Goal: Task Accomplishment & Management: Use online tool/utility

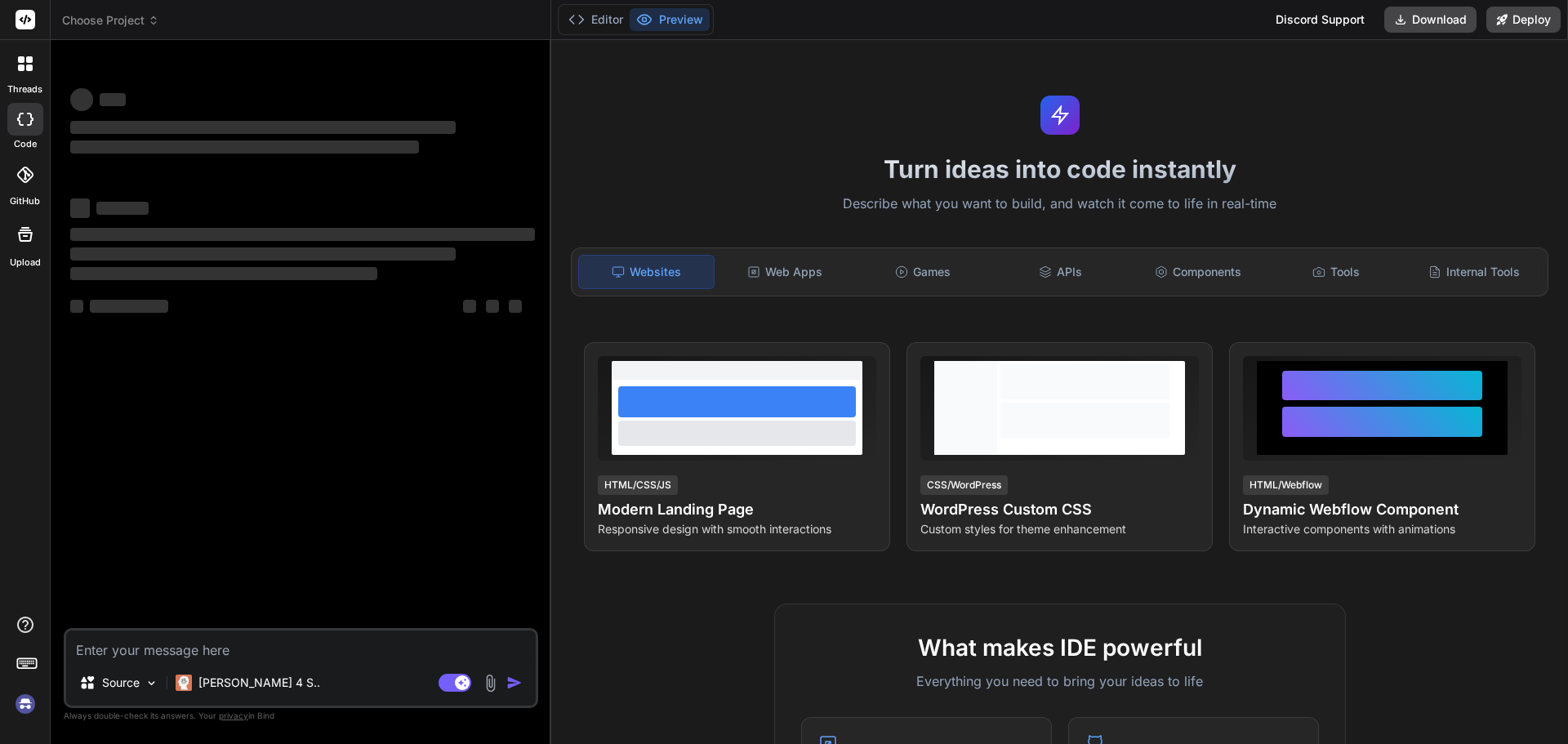
click at [24, 704] on img at bounding box center [25, 703] width 28 height 28
click at [23, 708] on img at bounding box center [25, 703] width 28 height 28
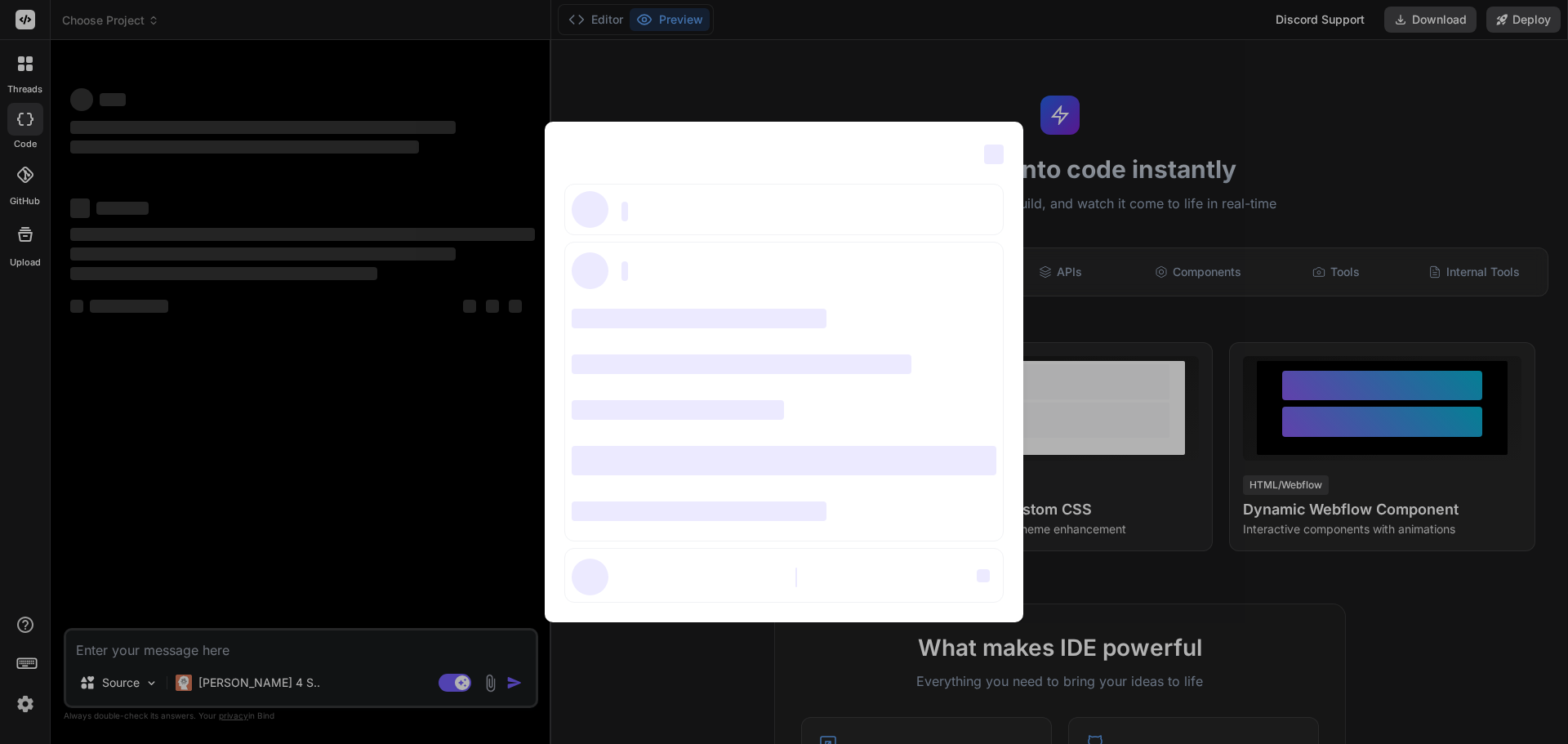
click at [1567, 506] on div "‌ ‌ ‌ ‌ ‌ ‌ ‌ ‌ ‌ ‌ ‌ ‌ ‌ ‌ ‌" at bounding box center [784, 372] width 1568 height 744
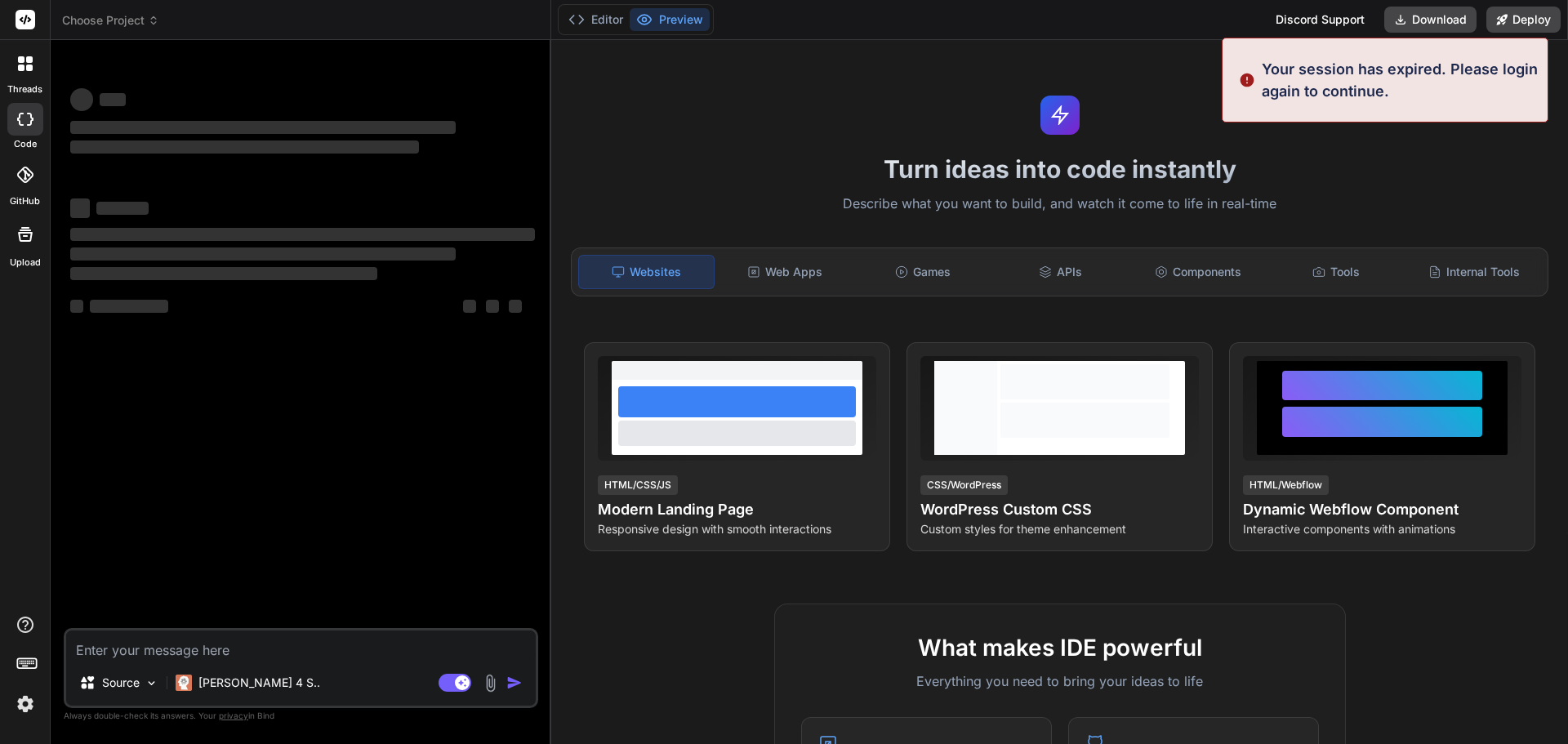
type textarea "x"
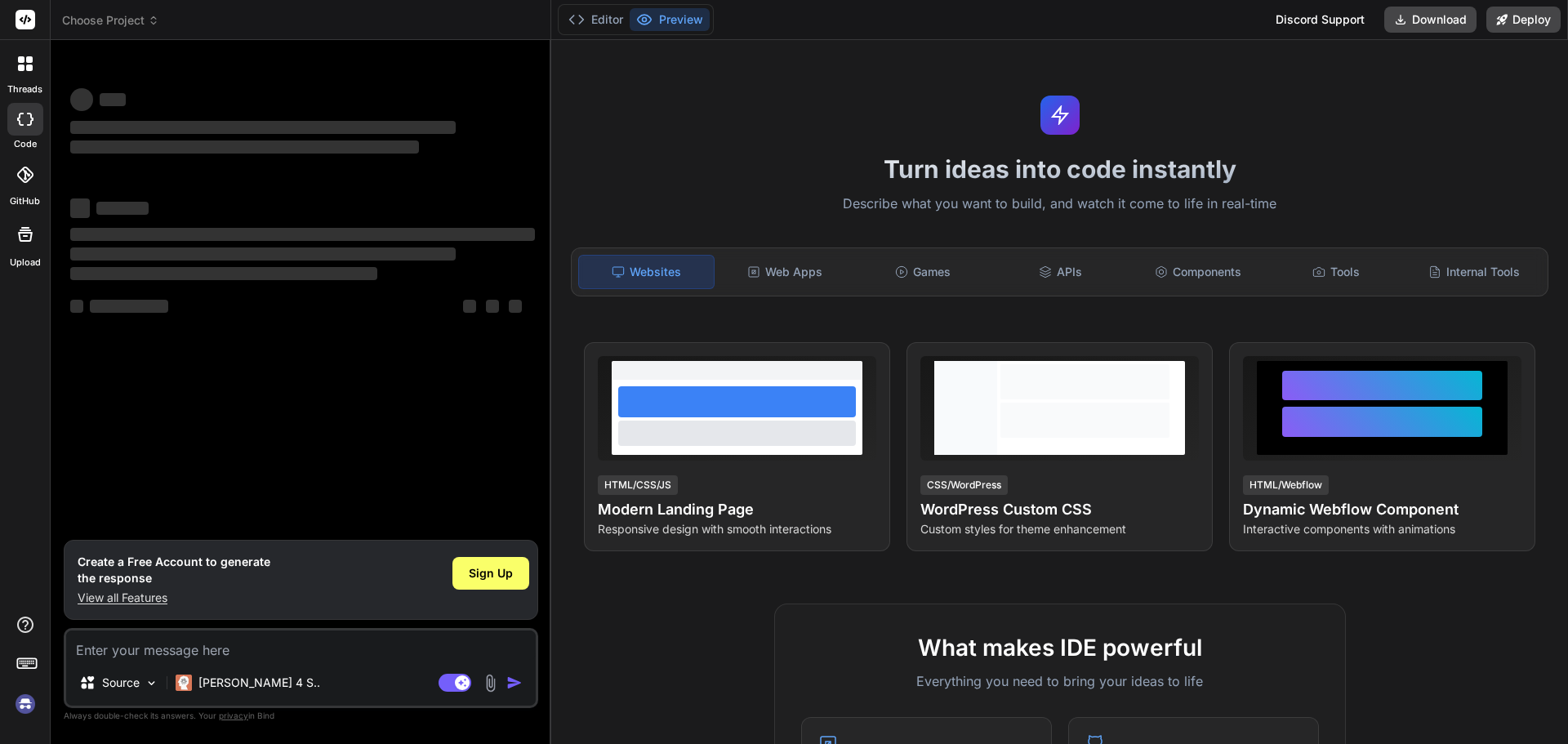
click at [25, 697] on img at bounding box center [25, 703] width 28 height 28
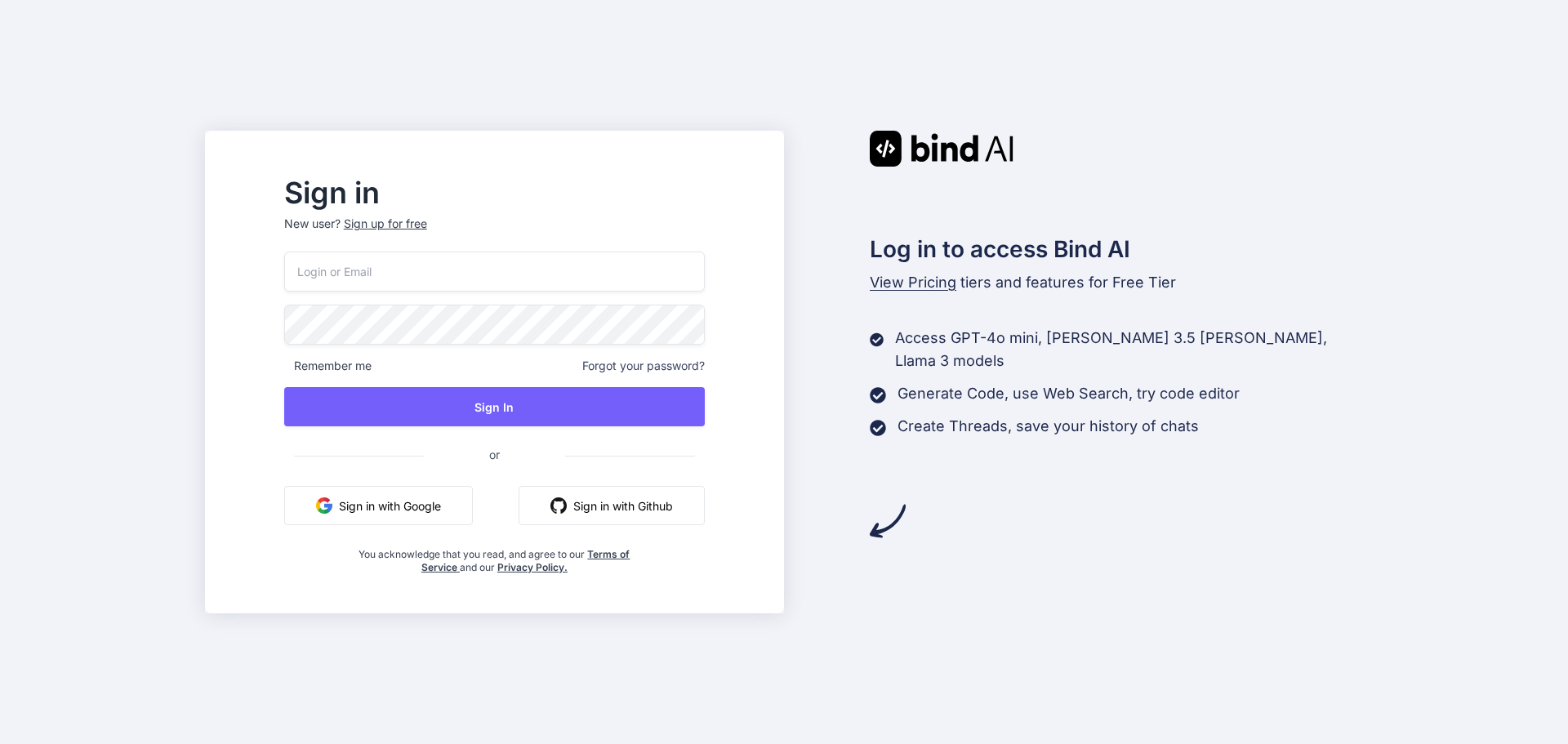
click at [389, 505] on button "Sign in with Google" at bounding box center [379, 505] width 189 height 39
click at [415, 518] on button "Sign in with Google" at bounding box center [379, 505] width 189 height 39
click at [454, 508] on button "Sign in with Google" at bounding box center [379, 505] width 189 height 39
click at [413, 501] on button "Sign in with Google" at bounding box center [379, 505] width 189 height 39
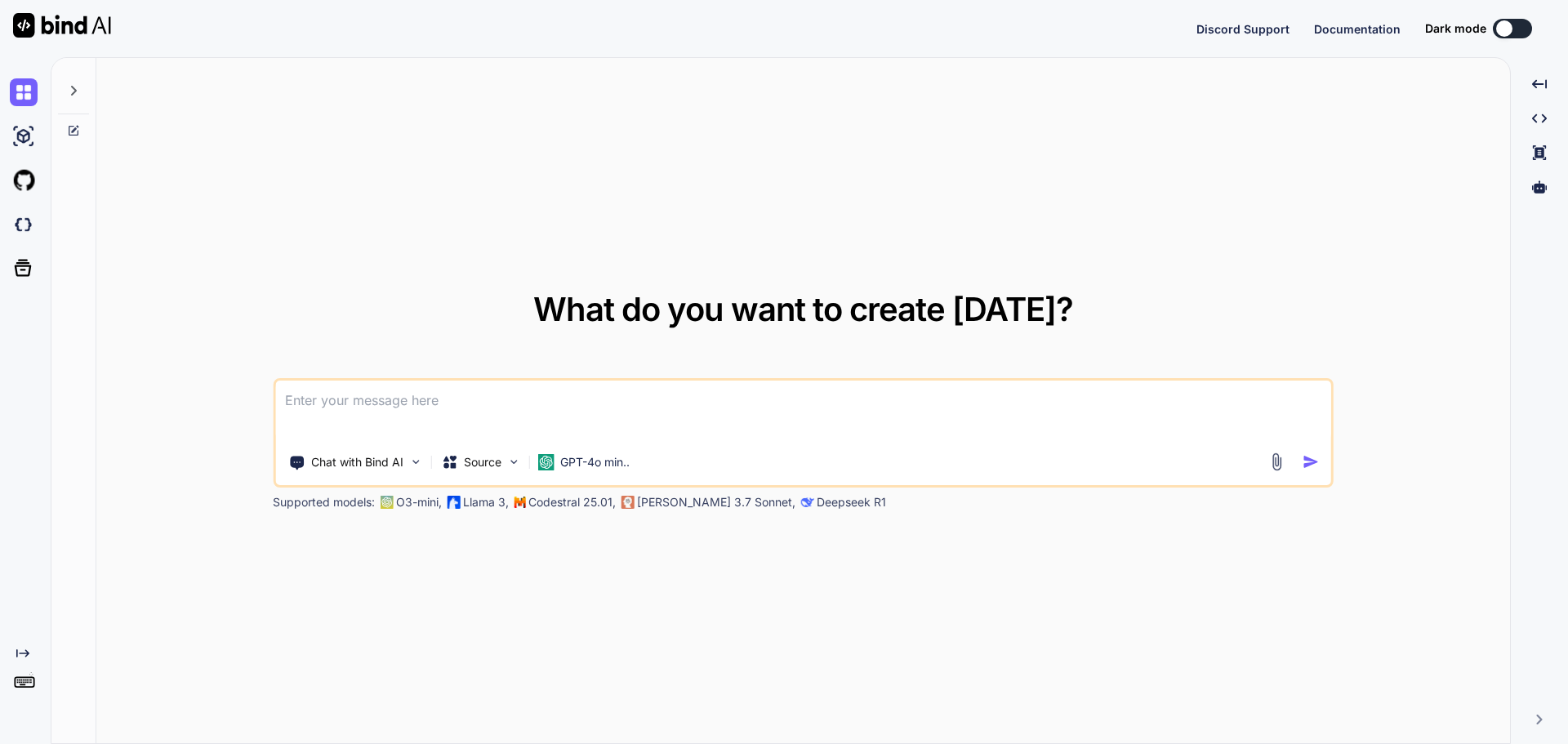
type textarea "x"
click at [1479, 33] on button "Sign in" at bounding box center [1498, 28] width 88 height 33
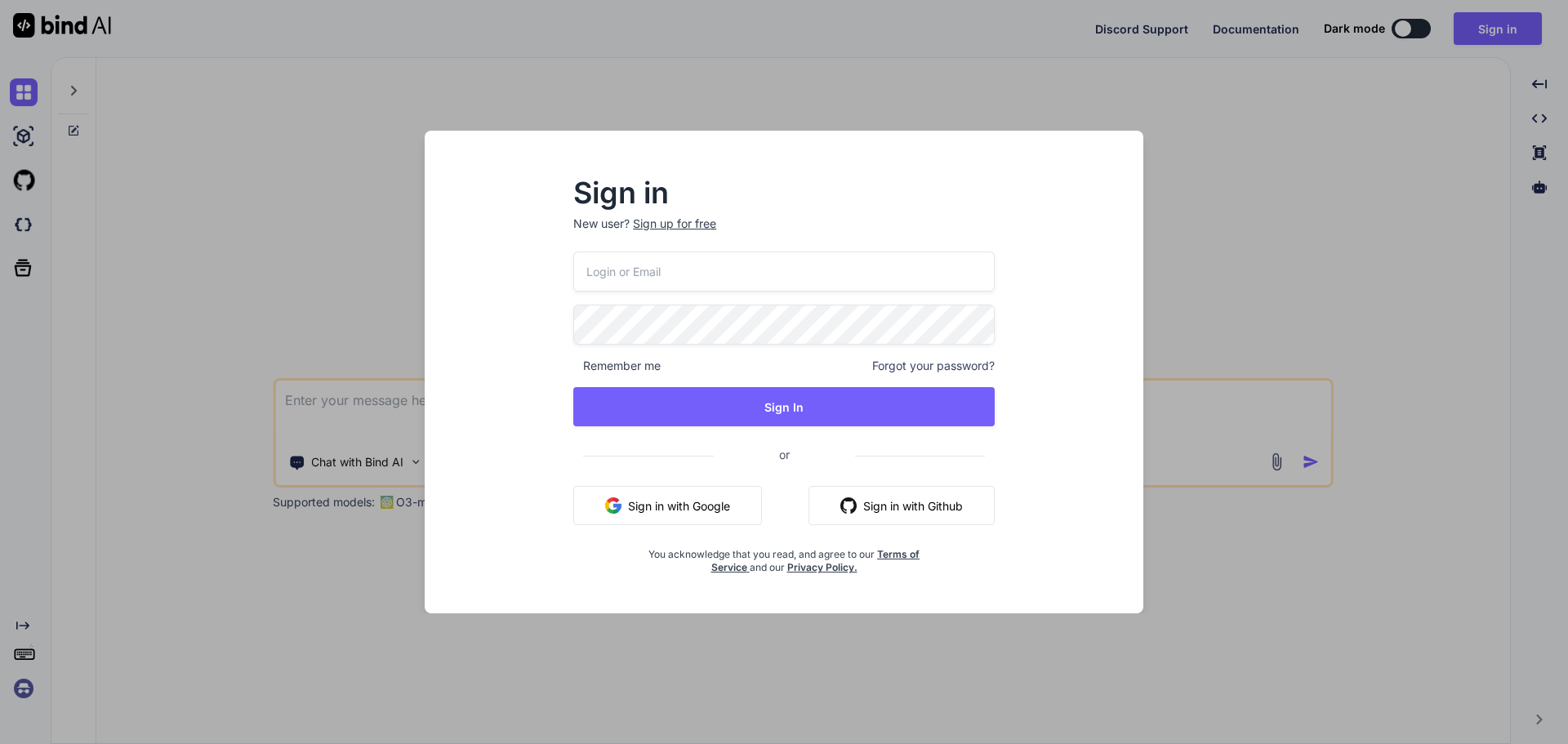
click at [710, 508] on button "Sign in with Google" at bounding box center [668, 505] width 189 height 39
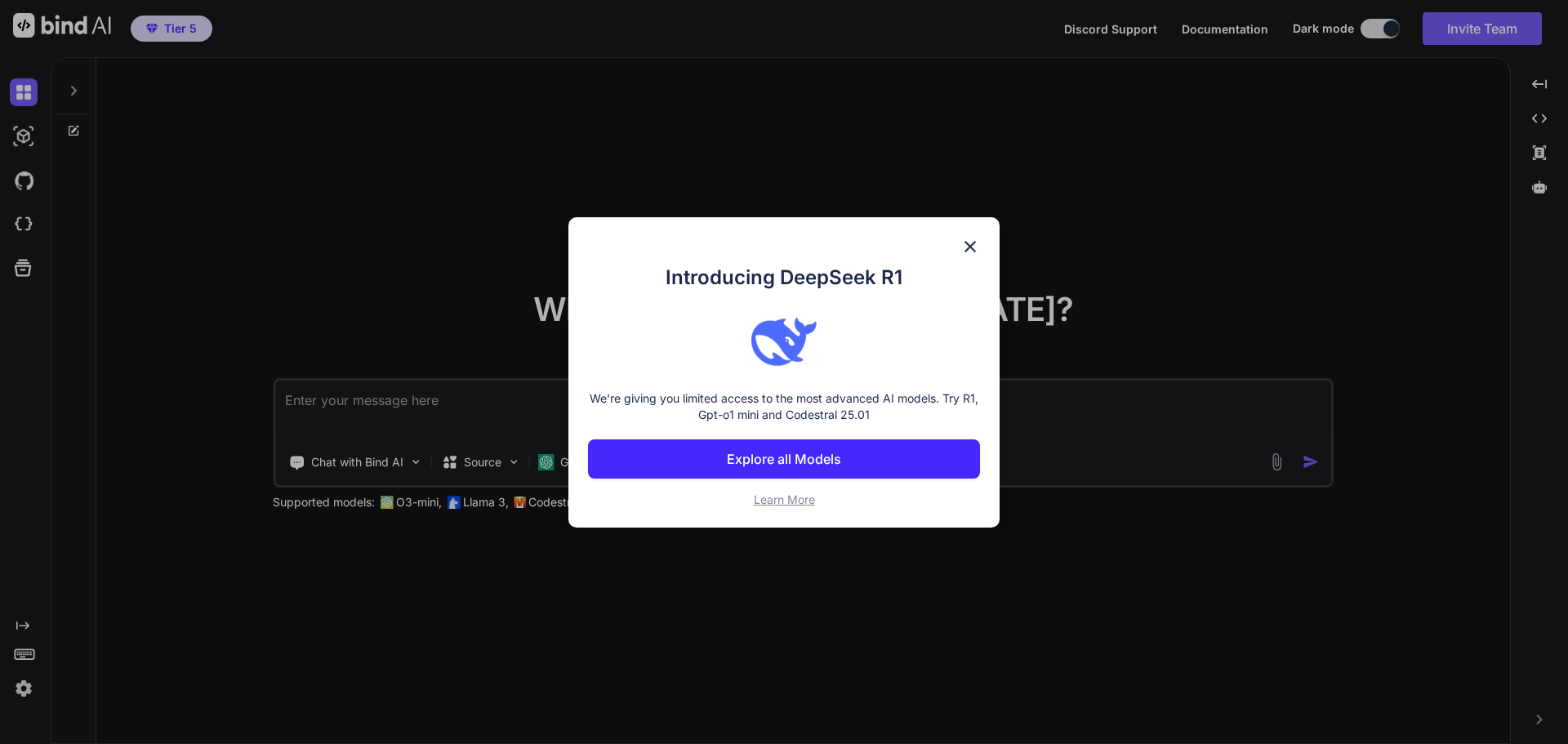
click at [800, 465] on p "Explore all Models" at bounding box center [784, 458] width 114 height 19
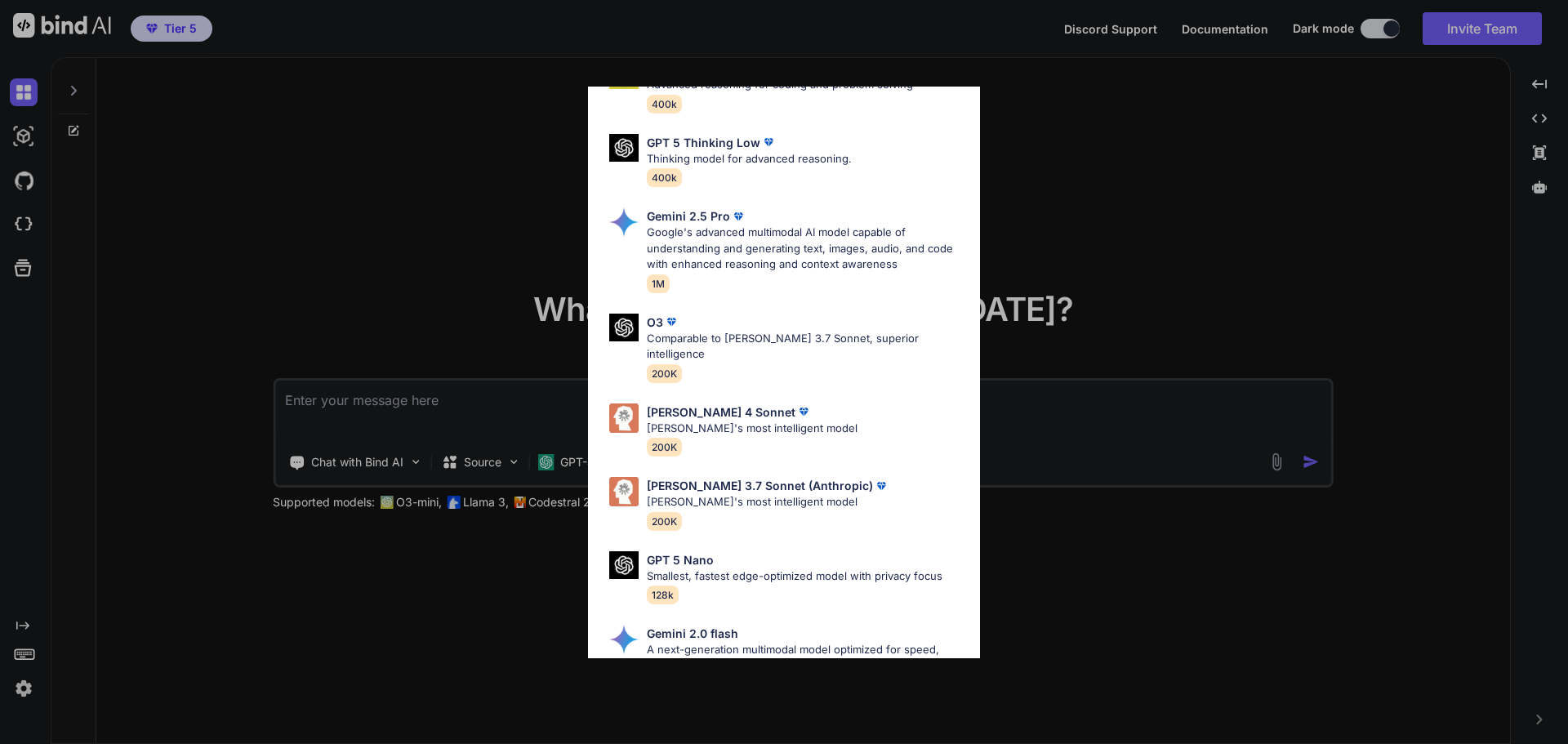
scroll to position [819, 0]
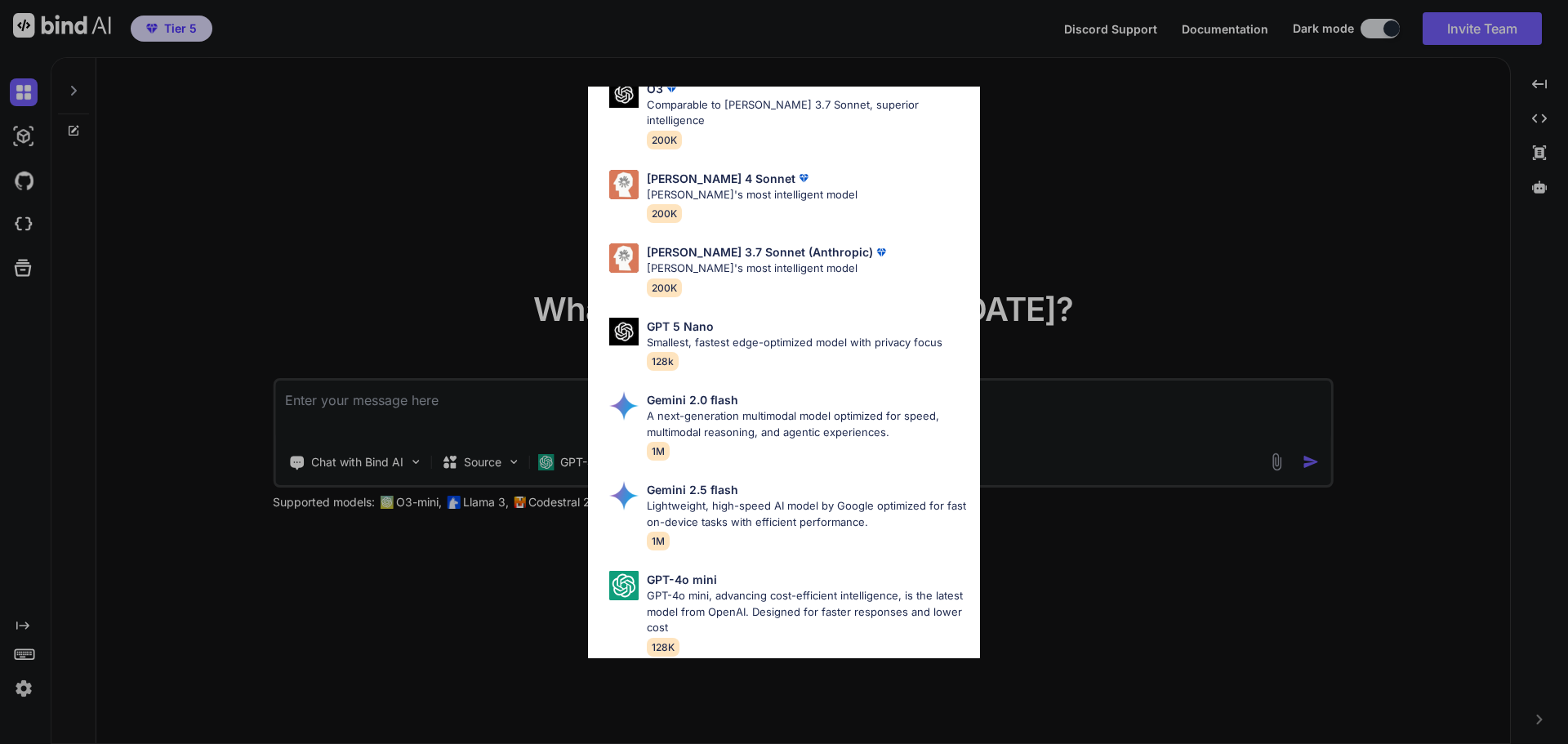
click at [330, 248] on div "All GPT 5 Mini Smaller, fast variant balancing speed and capability for light t…" at bounding box center [784, 372] width 1568 height 744
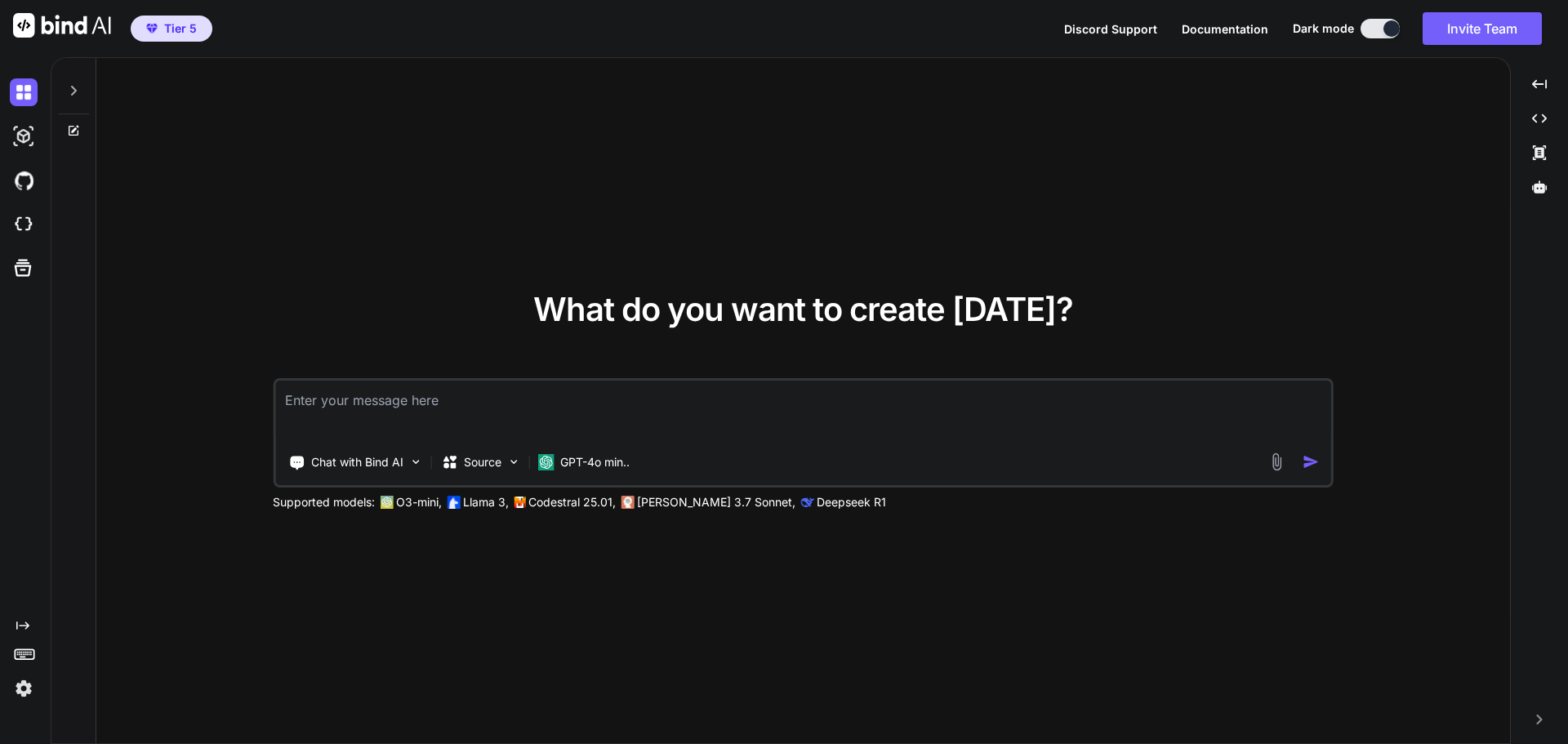
click at [19, 689] on img at bounding box center [23, 687] width 28 height 28
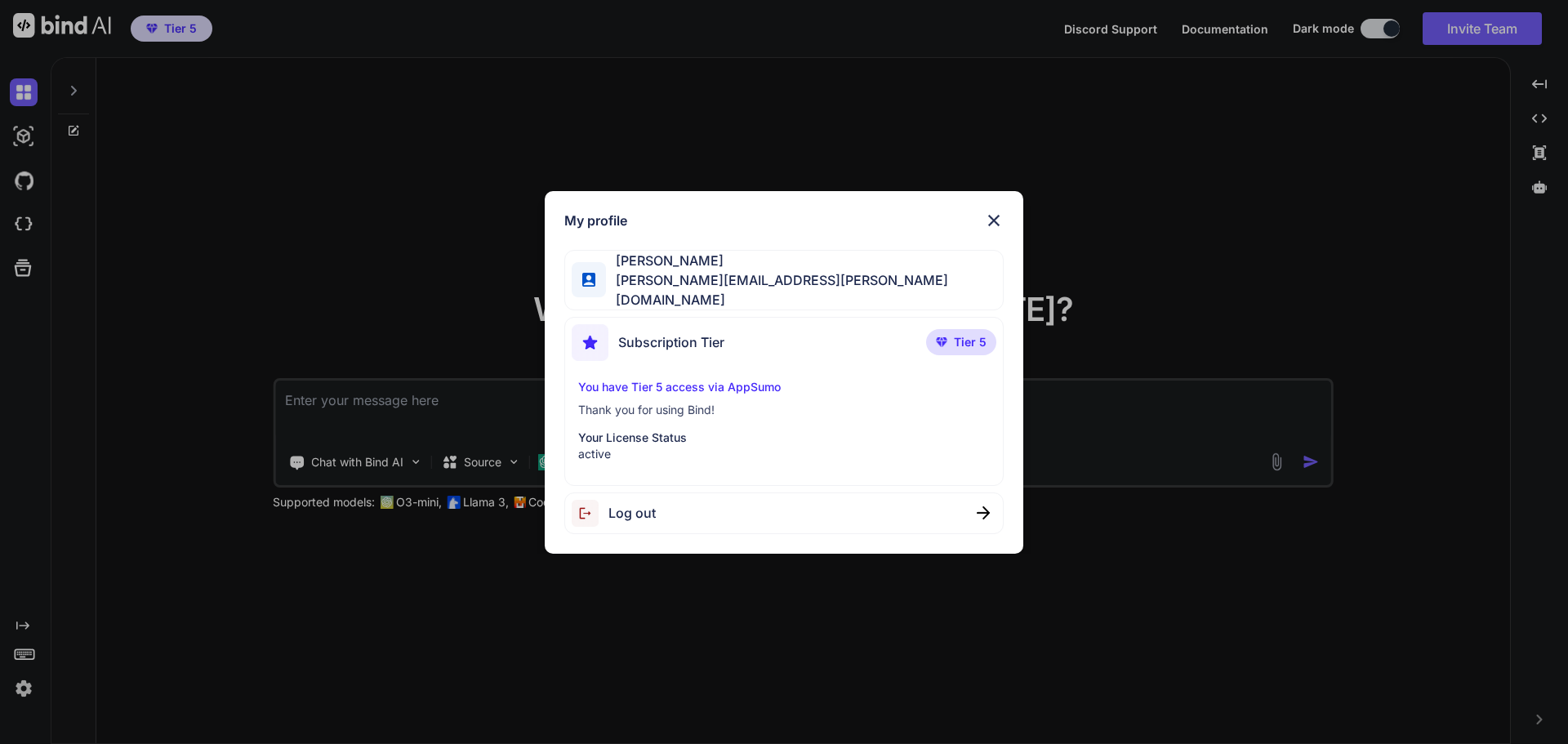
click at [955, 343] on span "Tier 5" at bounding box center [970, 342] width 33 height 17
click at [695, 381] on p "You have Tier 5 access via AppSumo" at bounding box center [784, 387] width 412 height 17
click at [993, 229] on img at bounding box center [993, 220] width 19 height 19
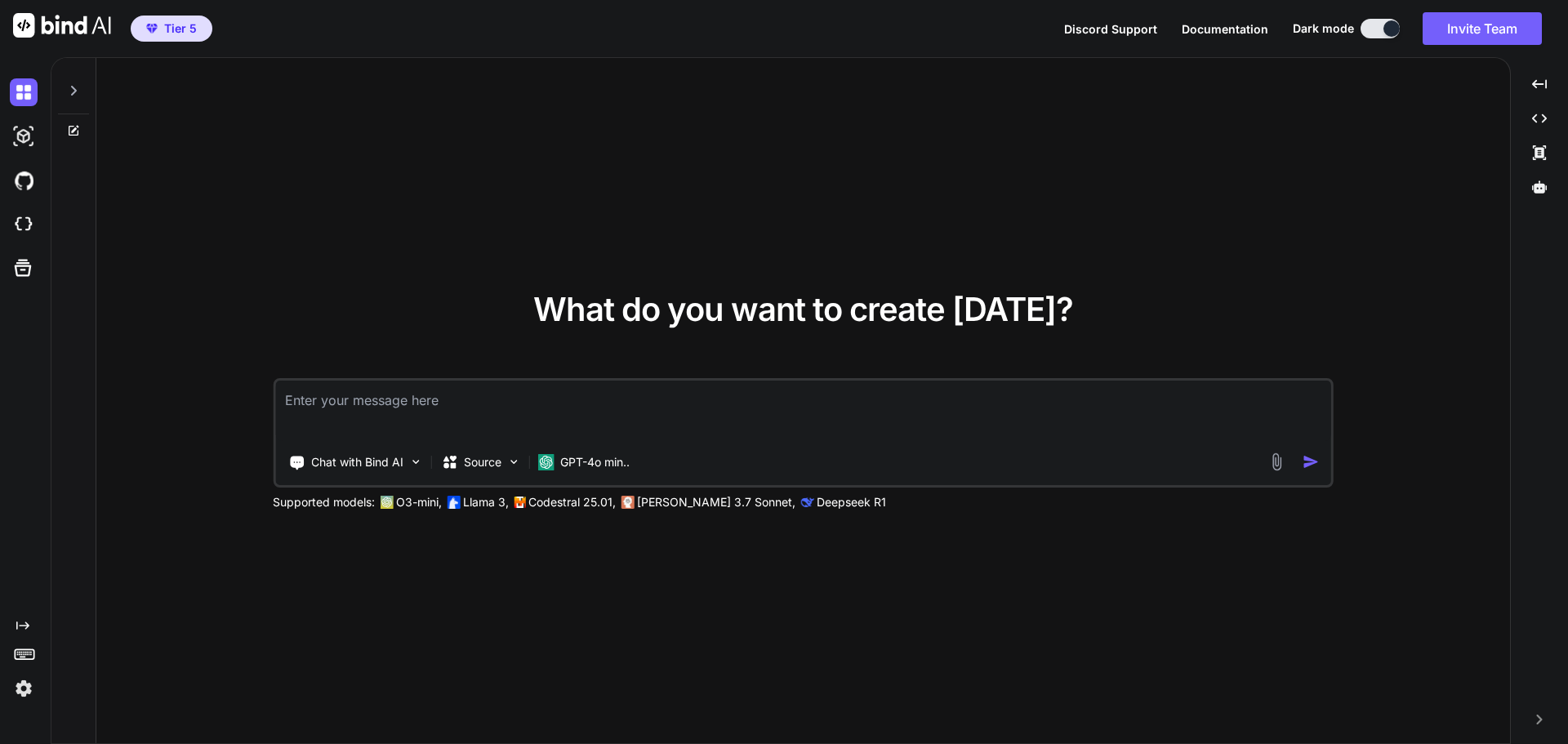
click at [80, 90] on div at bounding box center [73, 86] width 31 height 57
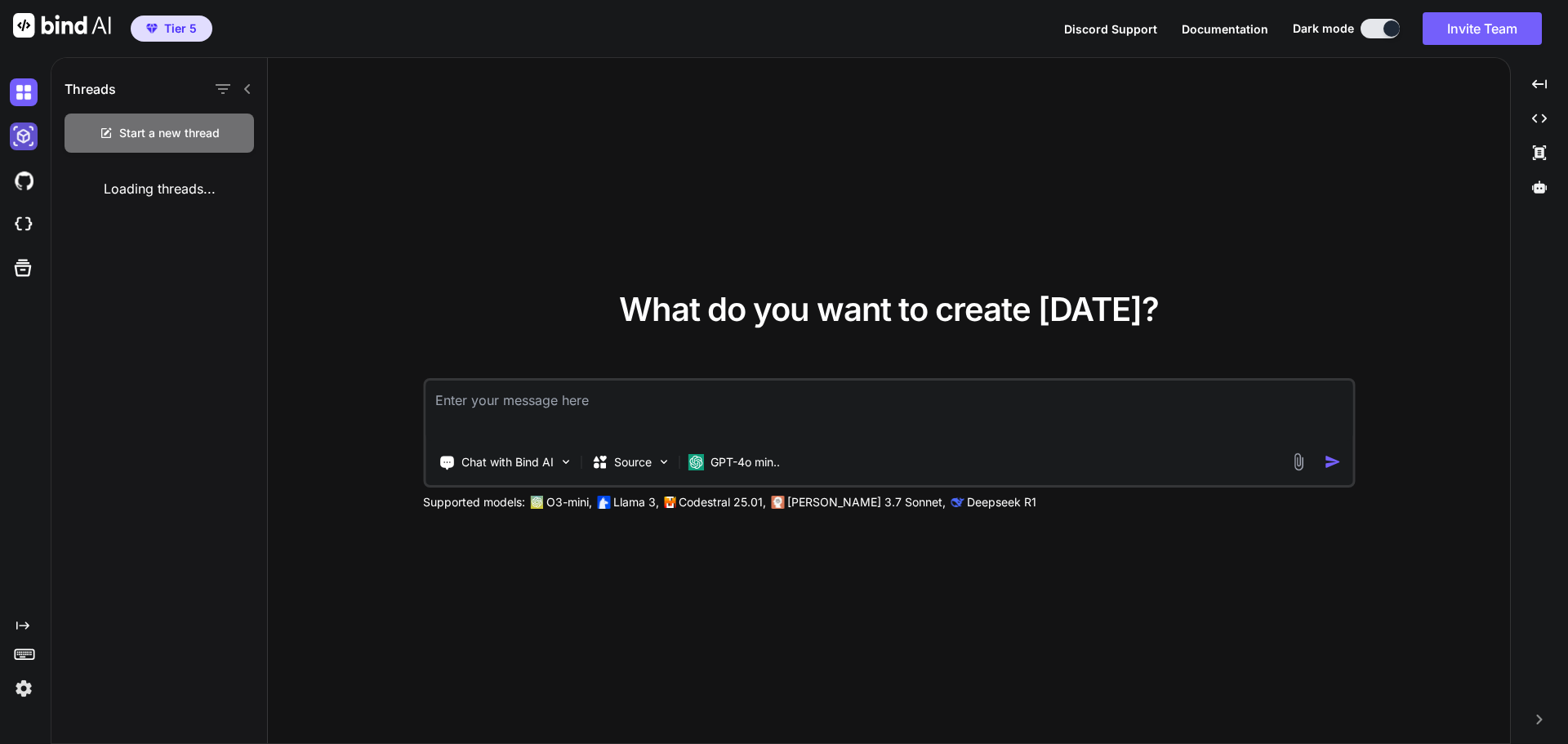
click at [25, 135] on img at bounding box center [23, 136] width 28 height 28
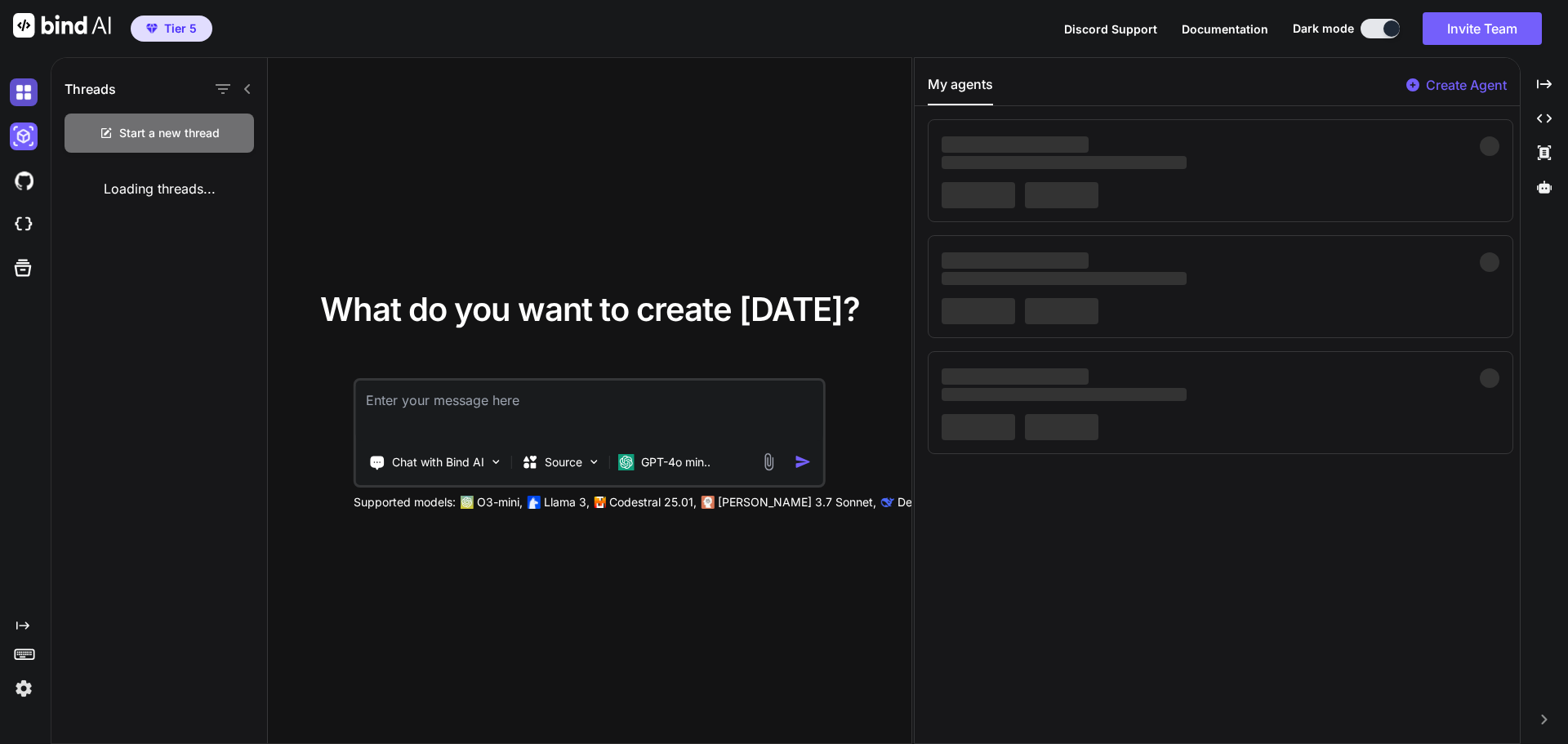
click at [28, 93] on img at bounding box center [23, 92] width 28 height 28
click at [18, 266] on icon at bounding box center [23, 268] width 18 height 18
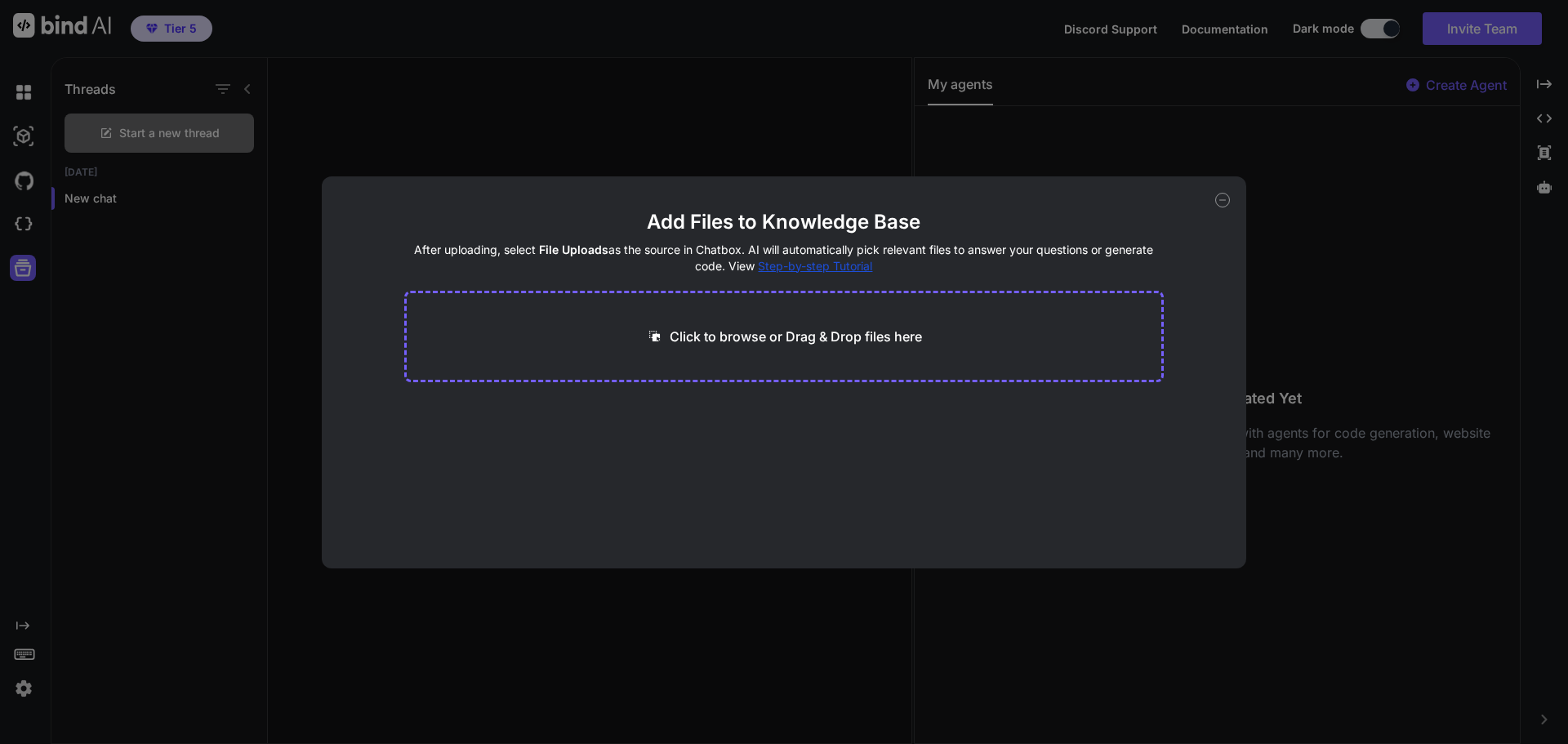
click at [1221, 203] on icon at bounding box center [1223, 200] width 15 height 15
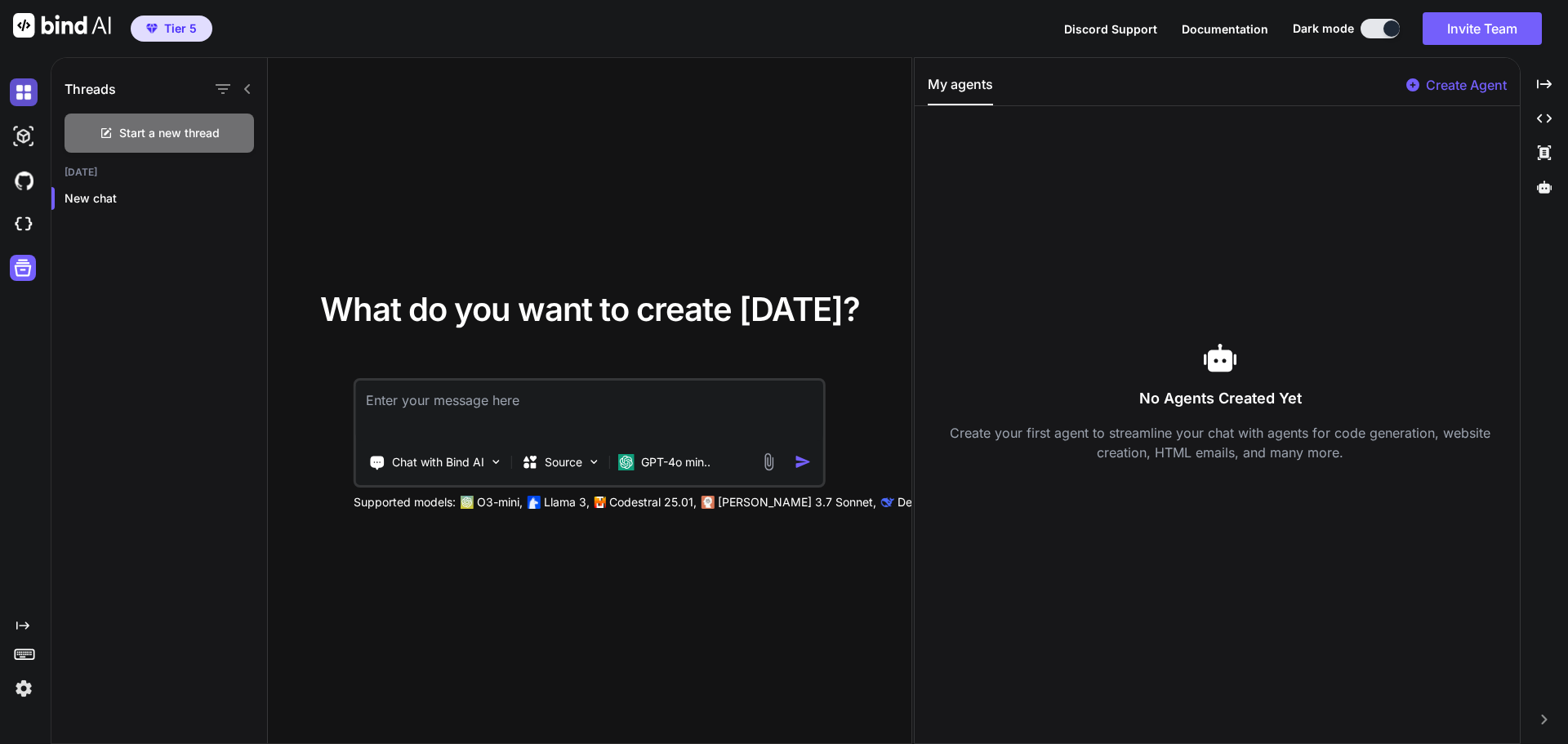
click at [23, 94] on img at bounding box center [23, 92] width 28 height 28
click at [21, 143] on img at bounding box center [23, 136] width 28 height 28
click at [23, 100] on img at bounding box center [23, 92] width 28 height 28
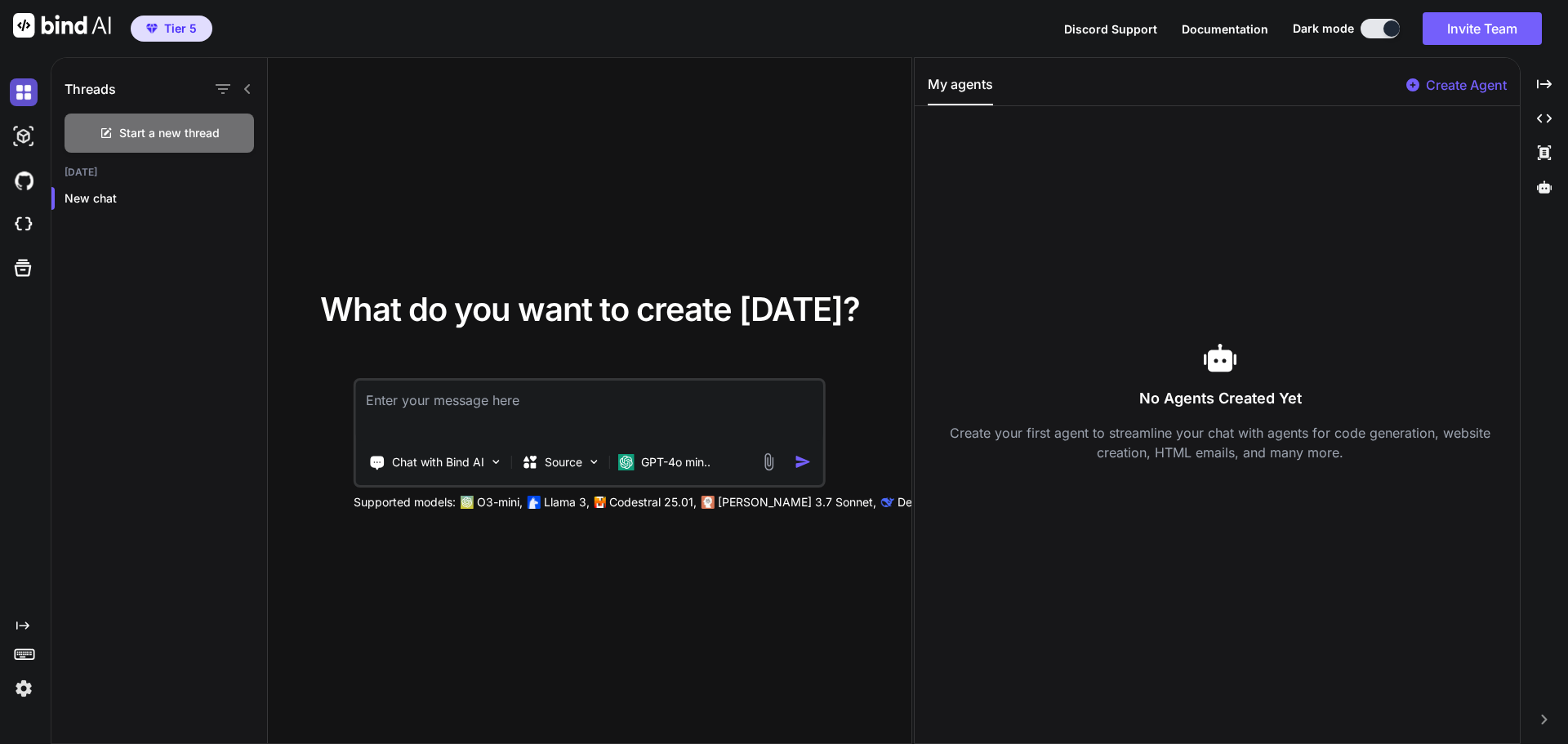
click at [23, 100] on img at bounding box center [23, 92] width 28 height 28
click at [27, 230] on img at bounding box center [23, 224] width 28 height 28
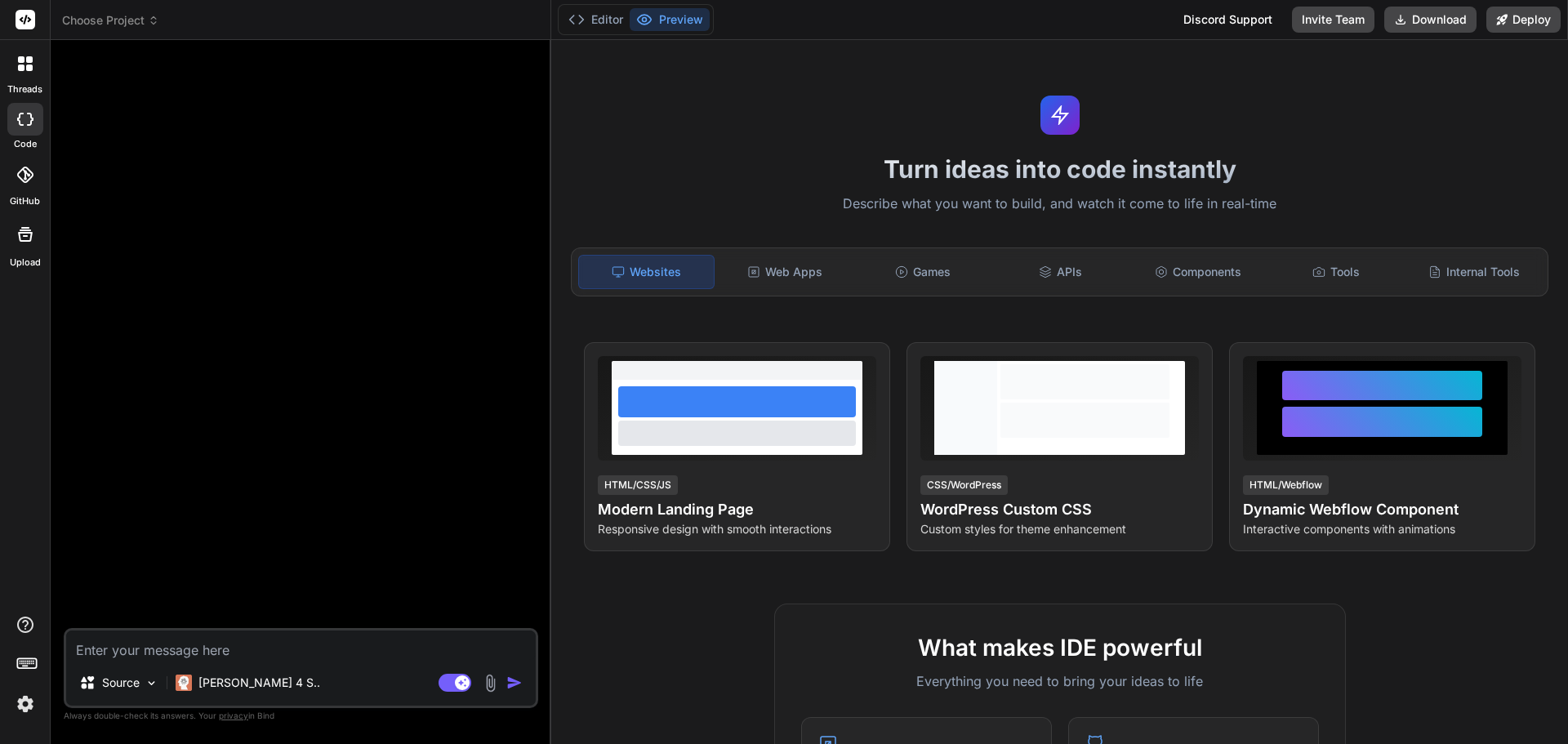
type textarea "x"
click at [135, 20] on span "Choose Project" at bounding box center [110, 21] width 97 height 17
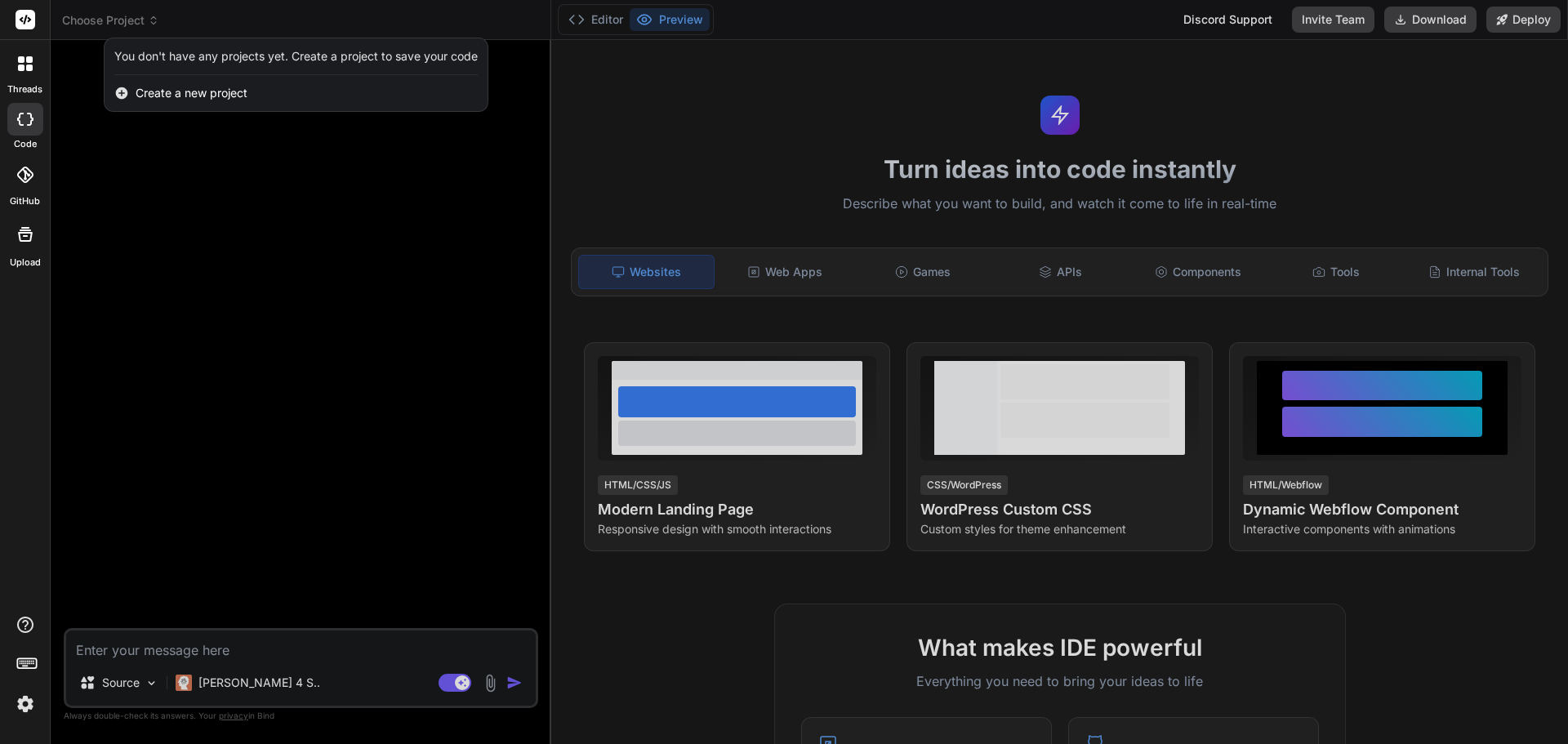
click at [28, 71] on div at bounding box center [25, 63] width 34 height 34
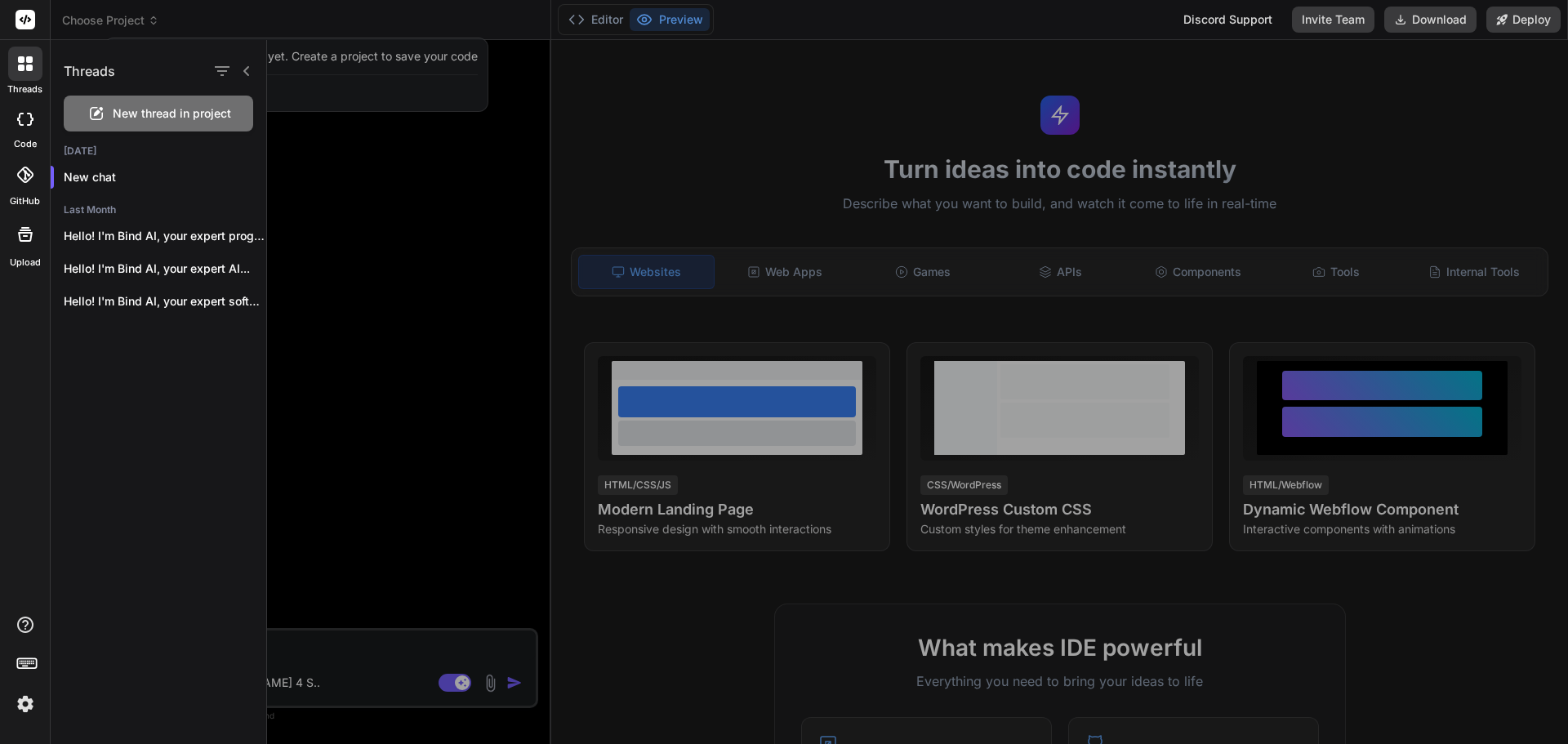
click at [411, 503] on div at bounding box center [917, 392] width 1301 height 704
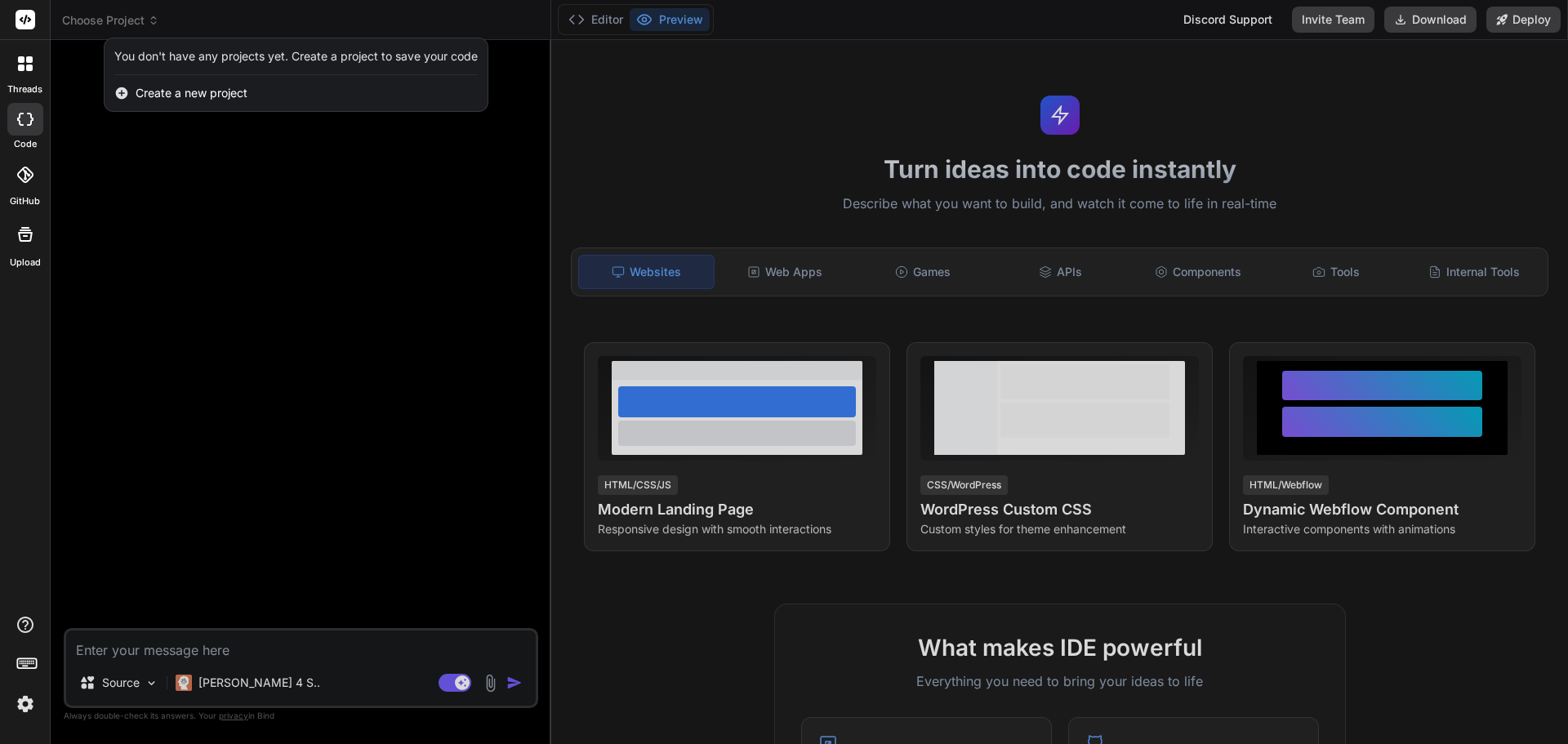
click at [28, 695] on img at bounding box center [25, 703] width 28 height 28
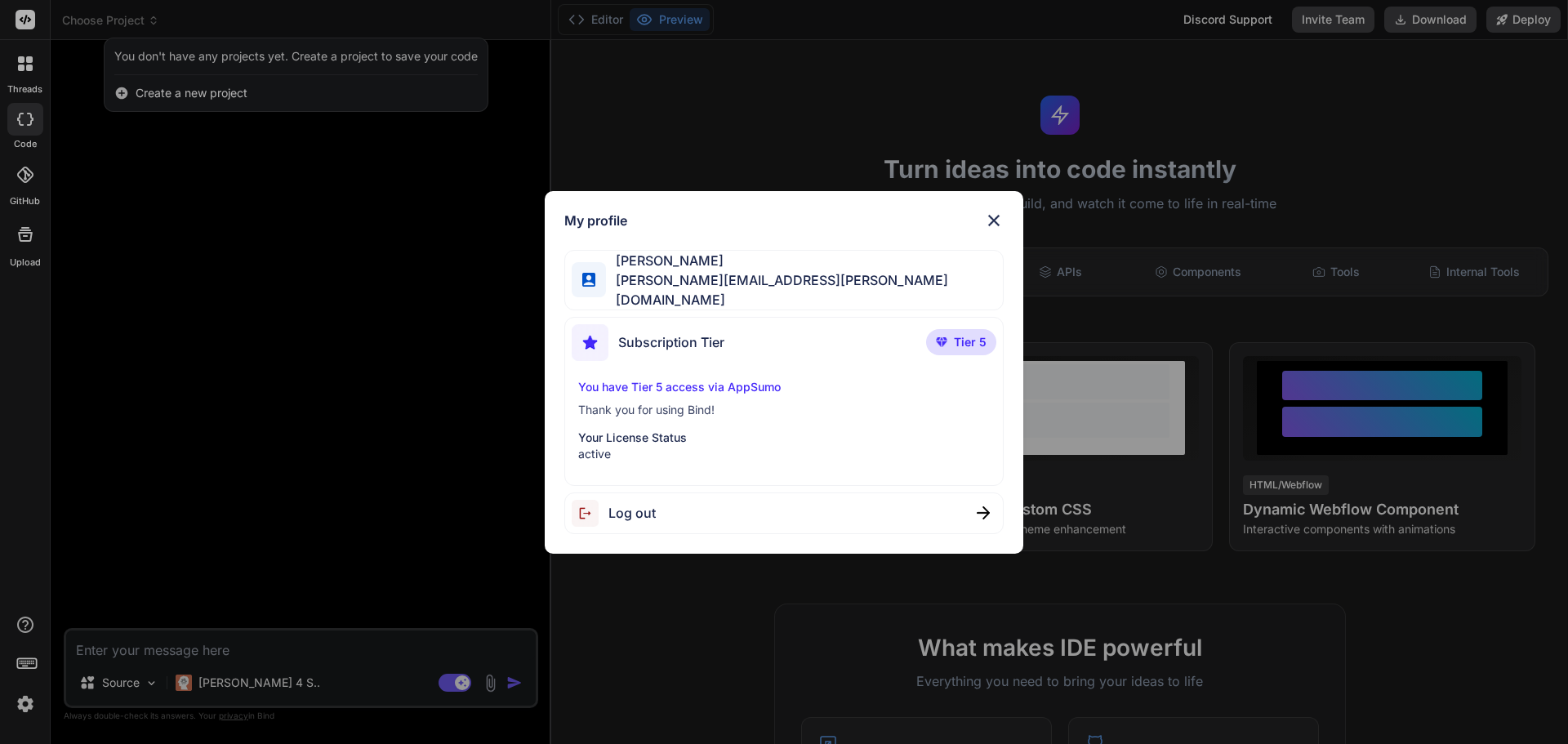
click at [499, 304] on div "My profile Debbie Bishop debbie.bishop@gmail.com Subscription Tier Tier 5 You h…" at bounding box center [784, 372] width 1568 height 744
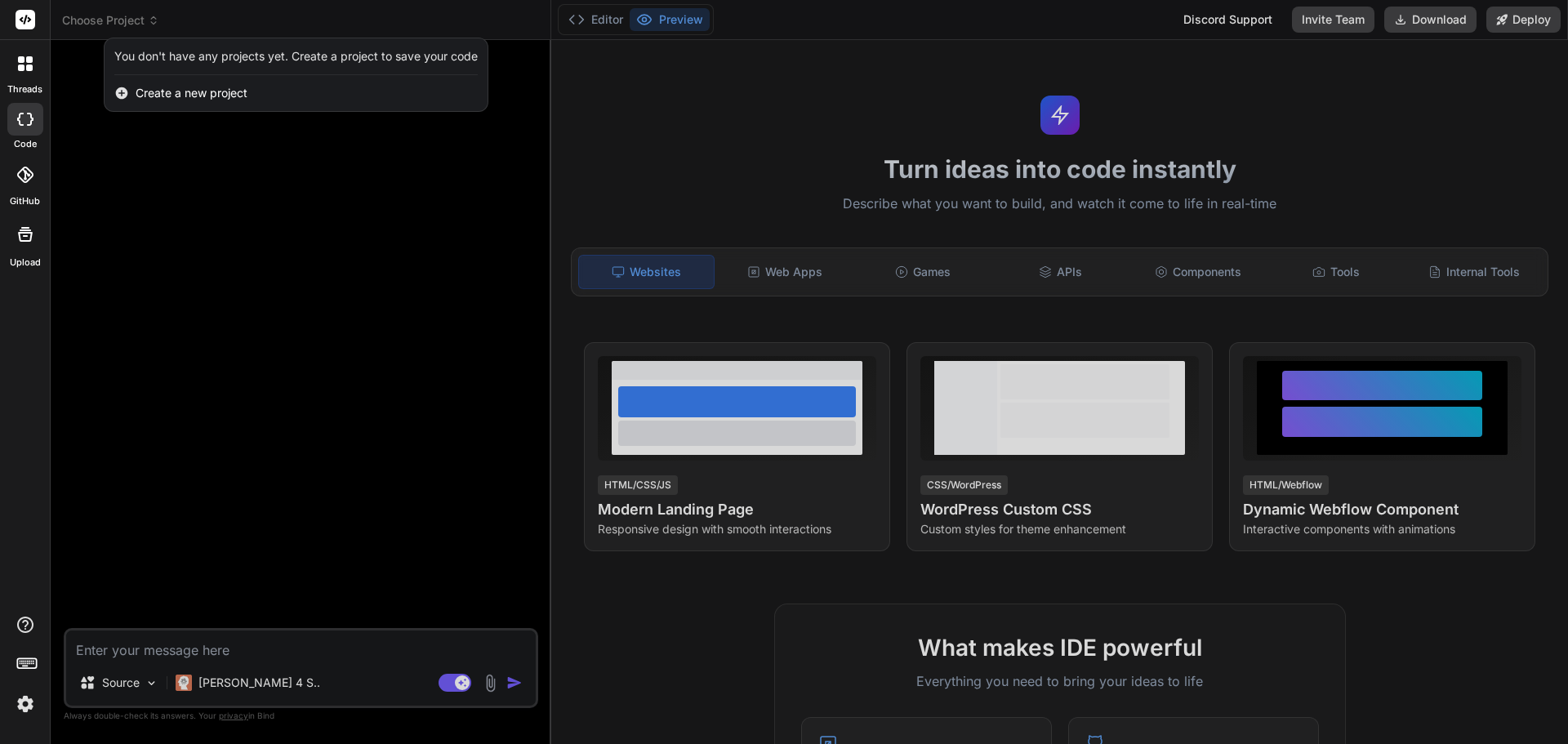
click at [347, 266] on div at bounding box center [784, 372] width 1568 height 744
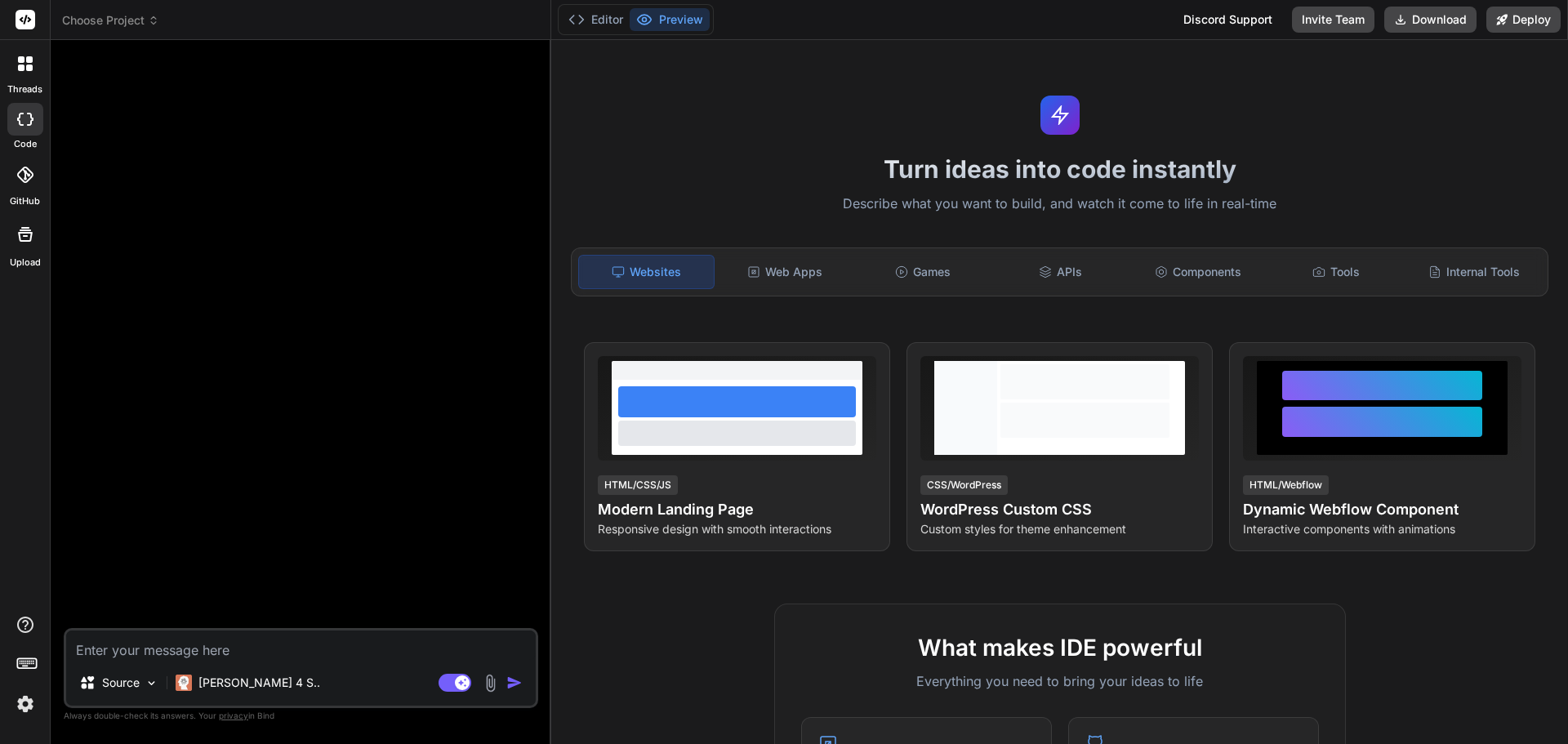
click at [320, 377] on div at bounding box center [302, 340] width 471 height 575
click at [19, 702] on img at bounding box center [25, 703] width 28 height 28
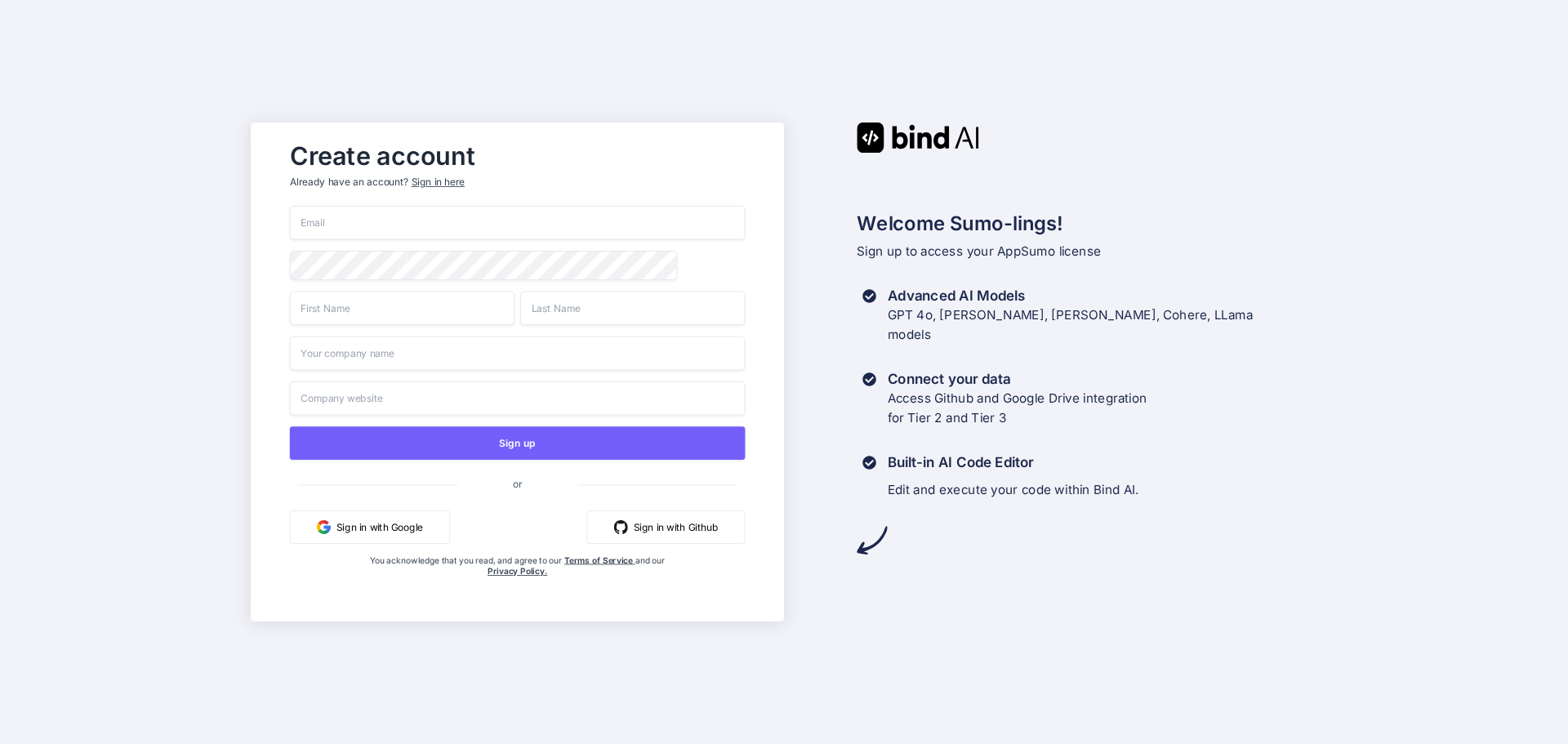
click at [375, 531] on button "Sign in with Google" at bounding box center [370, 527] width 160 height 33
click at [361, 534] on button "Sign in with Google" at bounding box center [370, 527] width 160 height 33
click at [381, 544] on button "Sign in with Google" at bounding box center [370, 527] width 160 height 33
click at [396, 532] on button "Sign in with Google" at bounding box center [370, 527] width 160 height 33
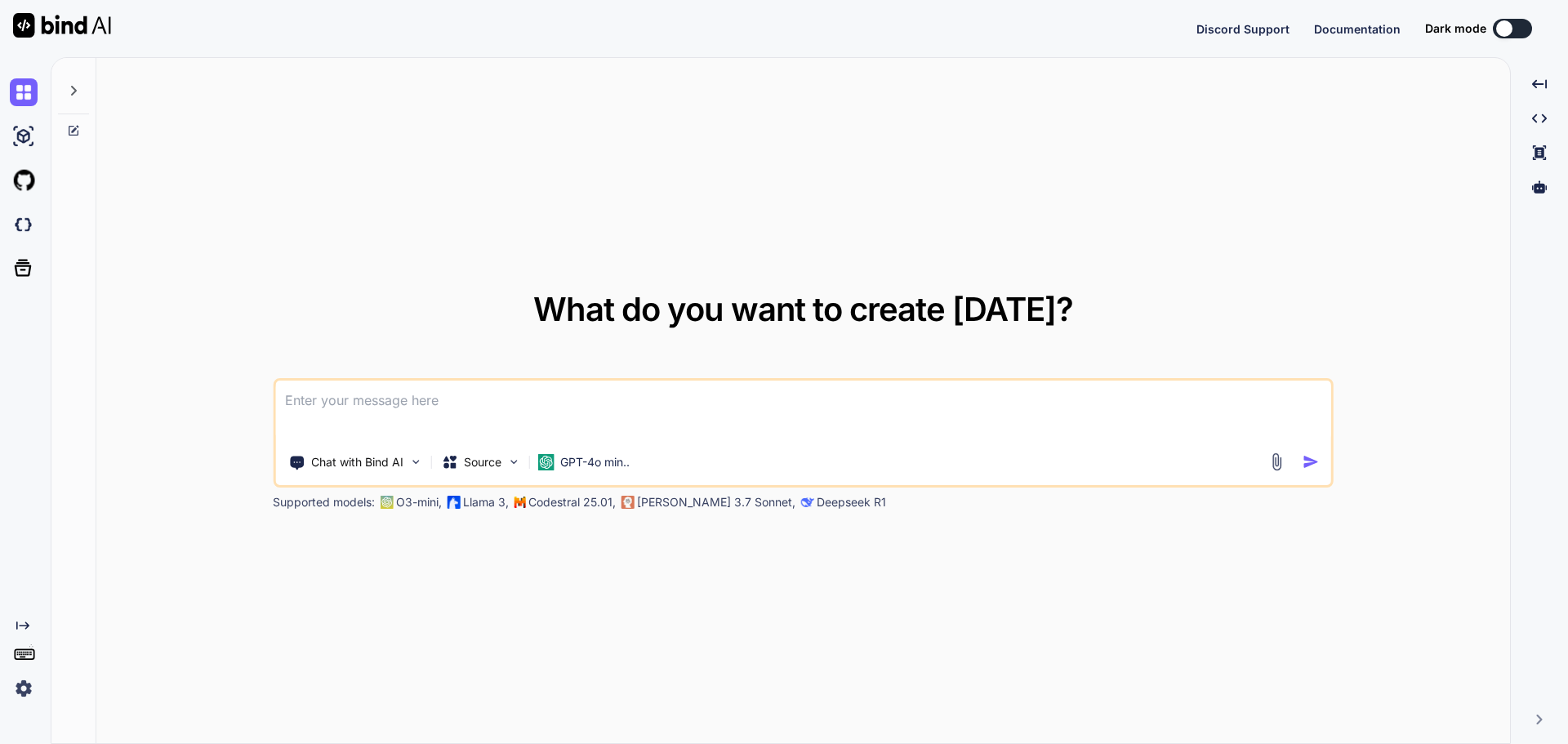
click at [22, 689] on img at bounding box center [23, 687] width 28 height 28
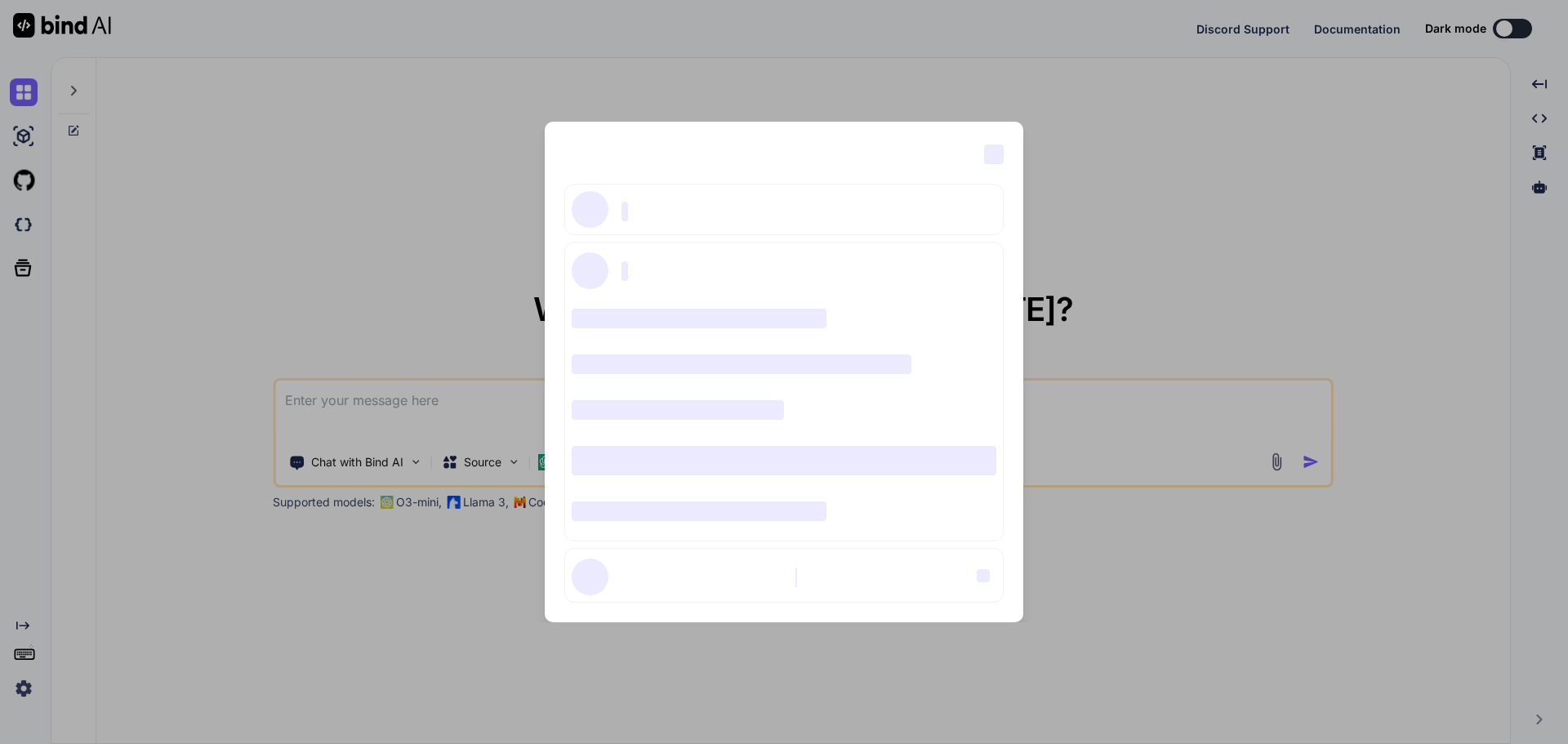
click at [832, 309] on div "‌ ‌ ‌ ‌ ‌ ‌ ‌ ‌" at bounding box center [784, 391] width 441 height 299
click at [1225, 231] on div "‌ ‌ ‌ ‌ ‌ ‌ ‌ ‌ ‌ ‌ ‌ ‌ ‌ ‌ ‌" at bounding box center [784, 372] width 1568 height 744
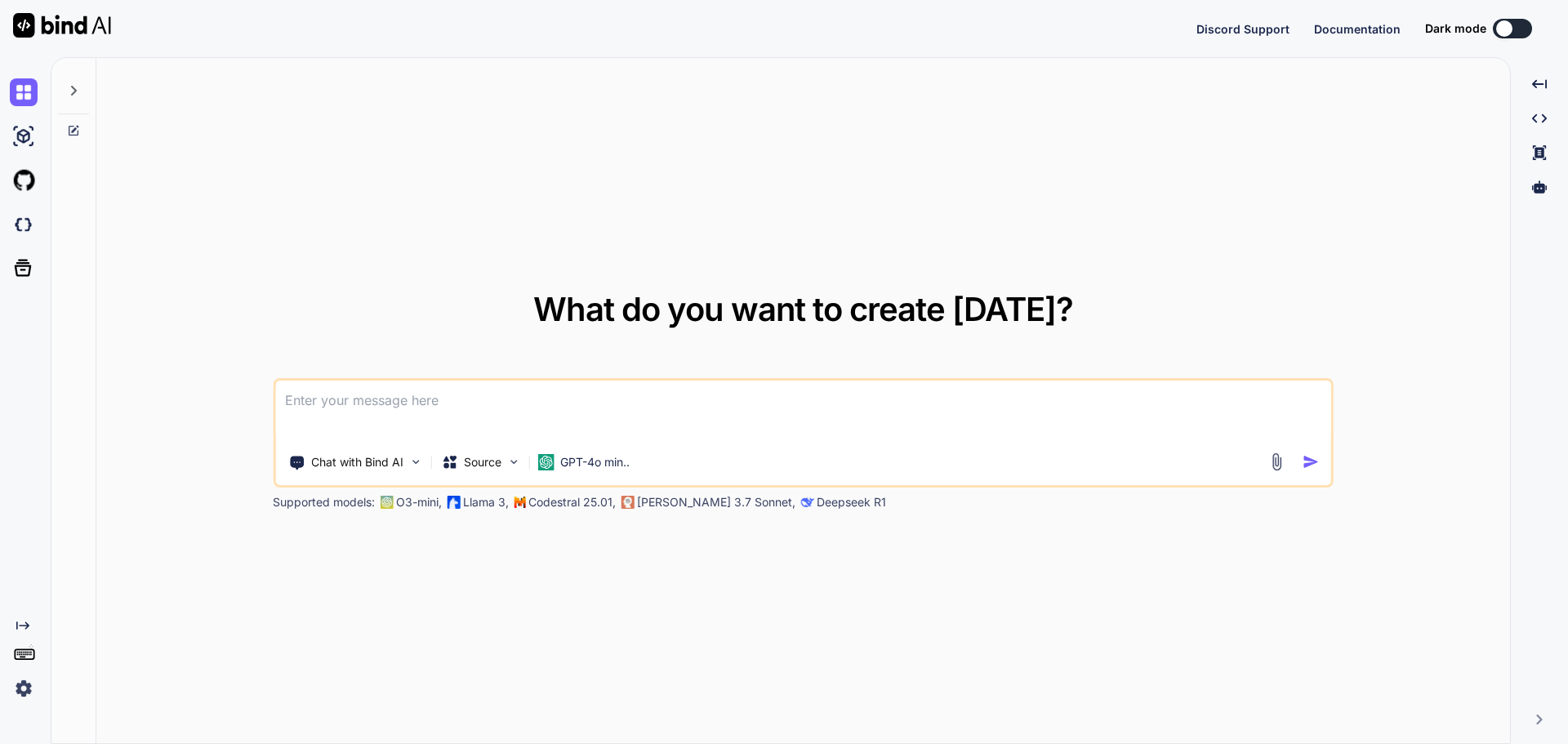
click at [23, 688] on img at bounding box center [23, 687] width 28 height 28
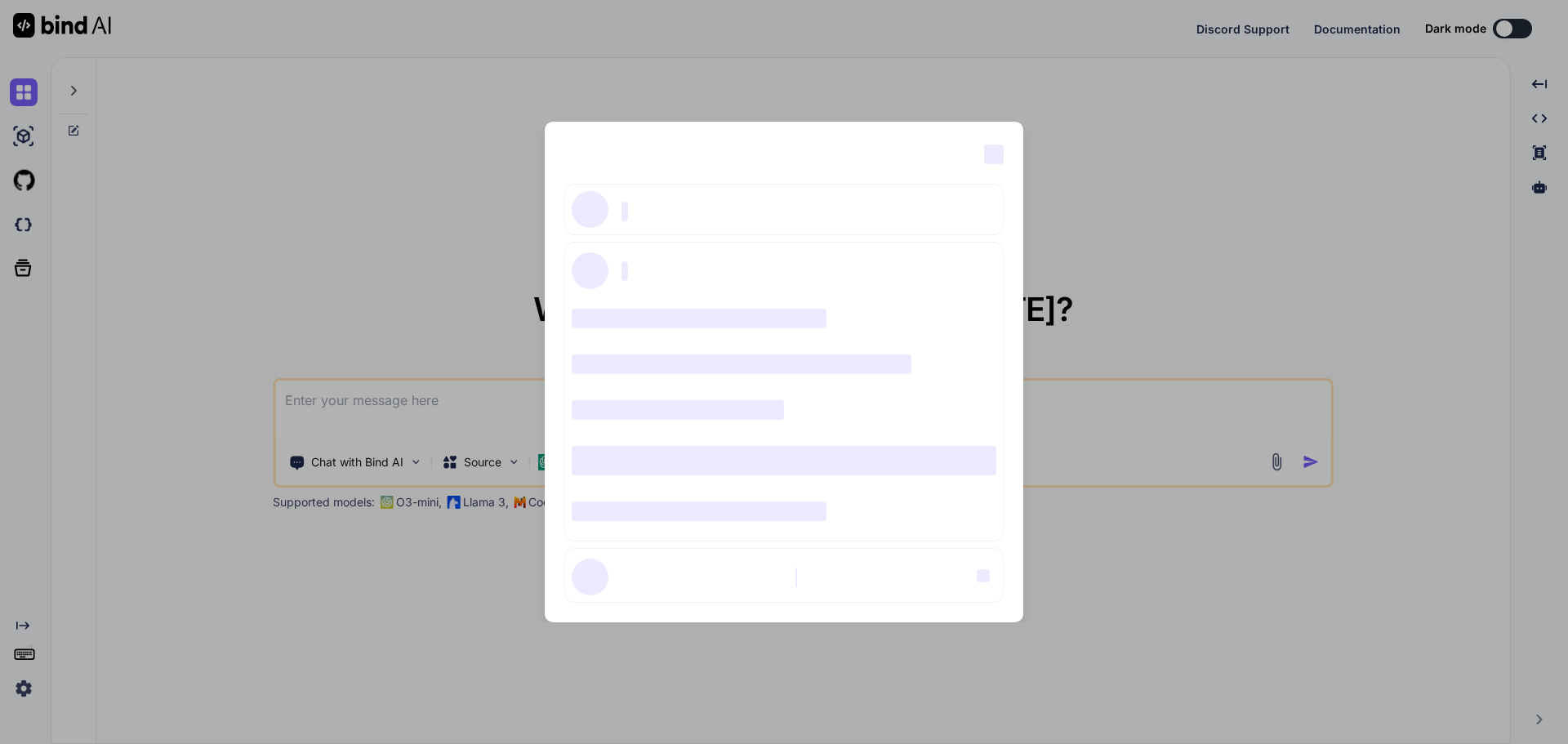
click at [311, 262] on div "‌ ‌ ‌ ‌ ‌ ‌ ‌ ‌ ‌ ‌ ‌ ‌ ‌ ‌ ‌" at bounding box center [784, 372] width 1568 height 744
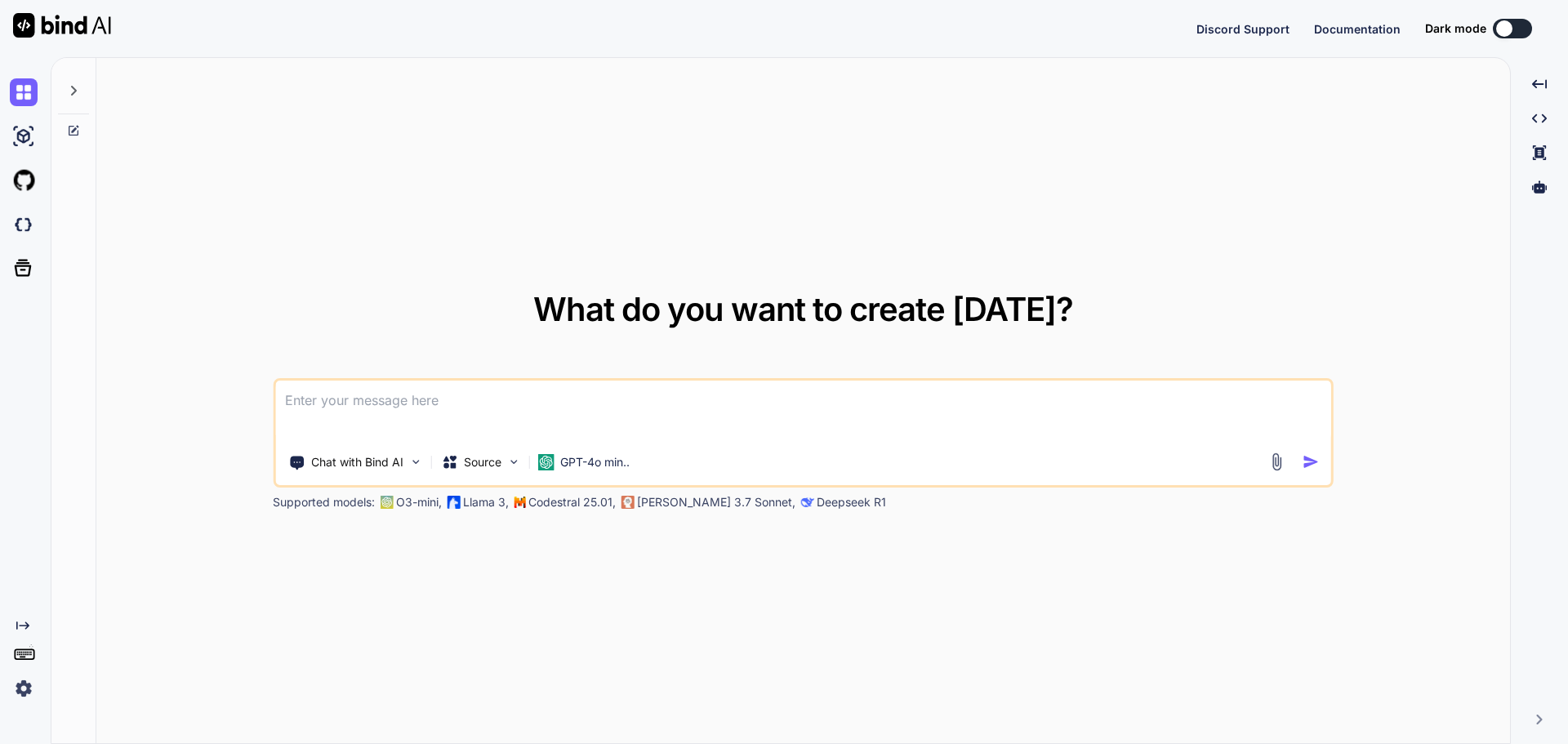
type textarea "x"
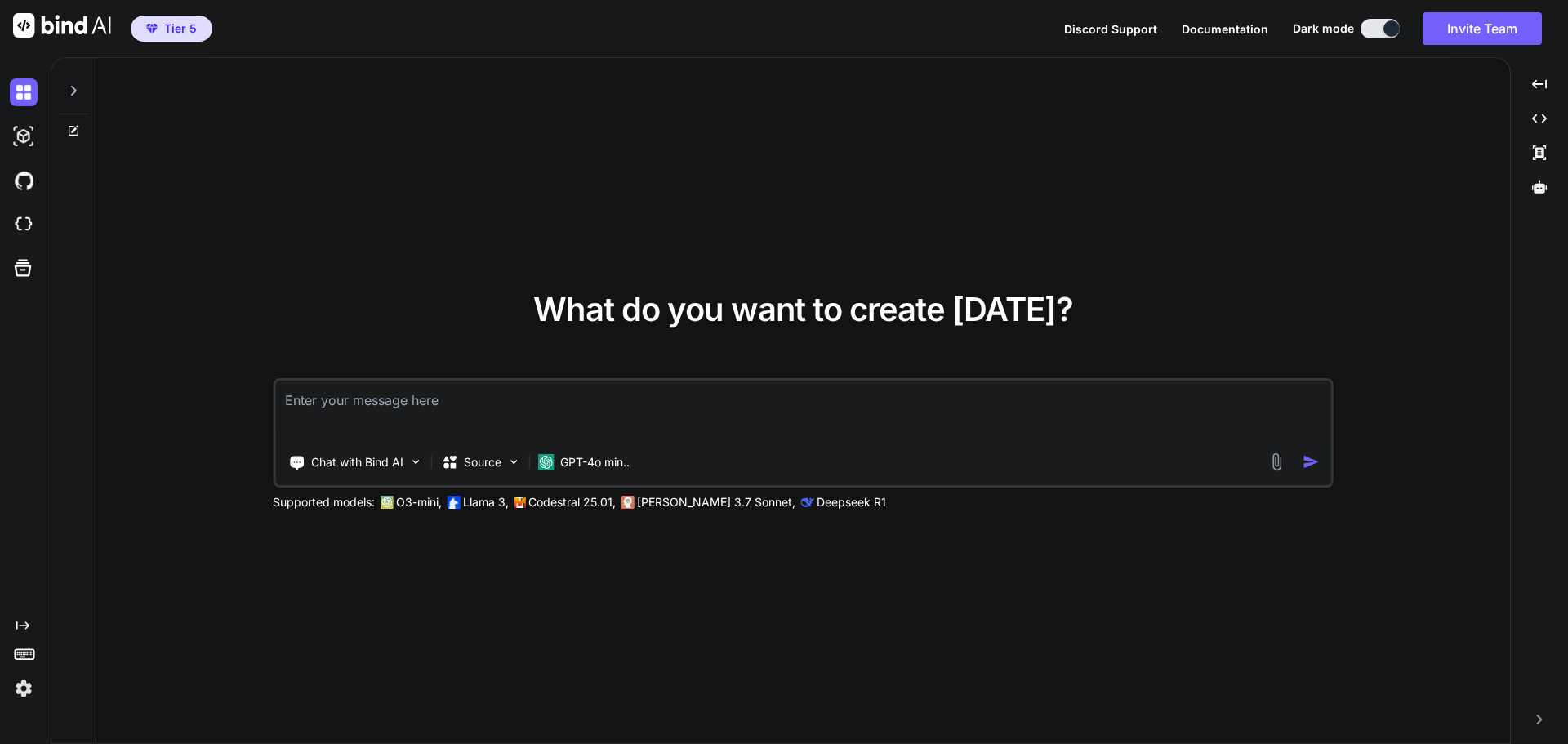
click at [14, 684] on img at bounding box center [23, 687] width 28 height 28
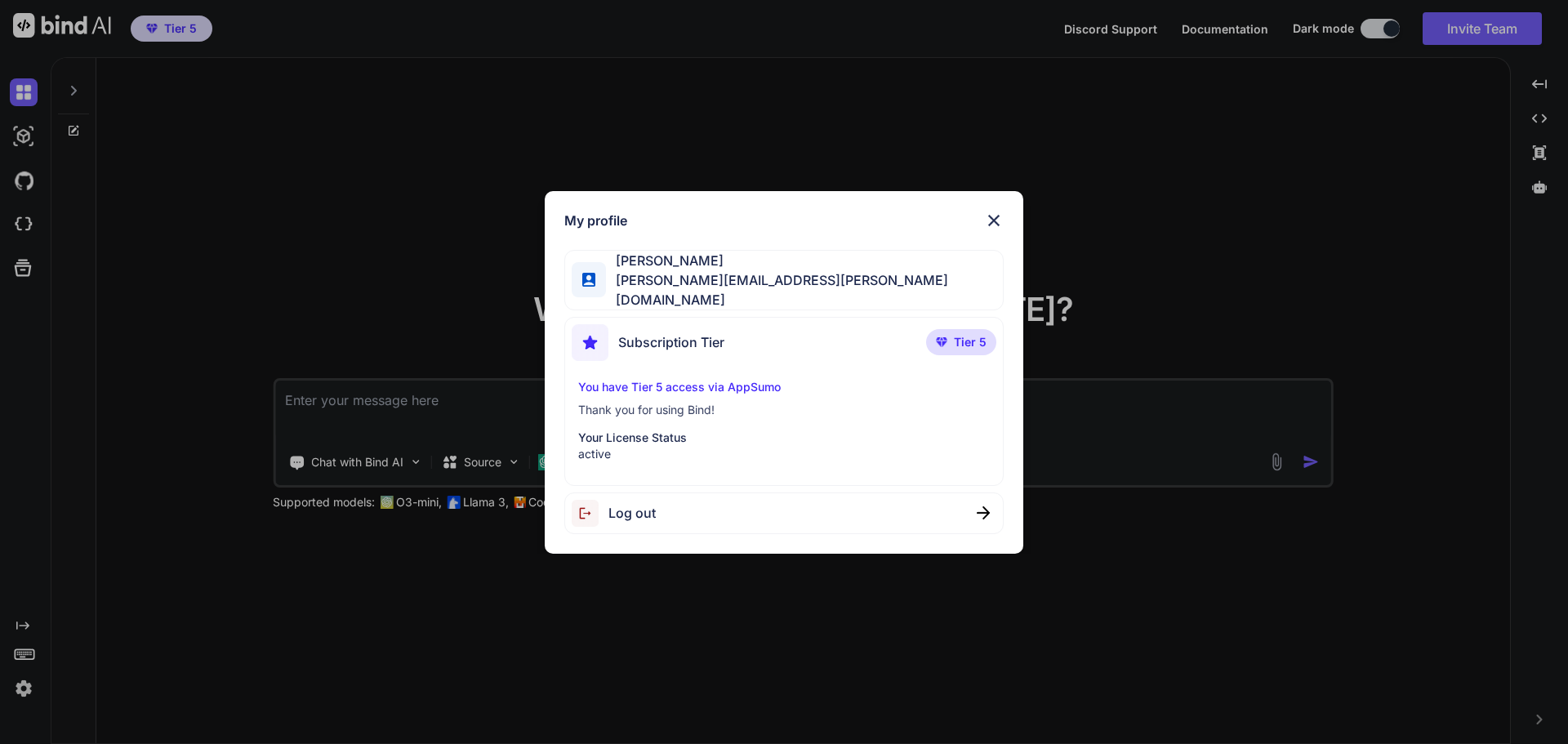
click at [992, 226] on img at bounding box center [993, 220] width 19 height 19
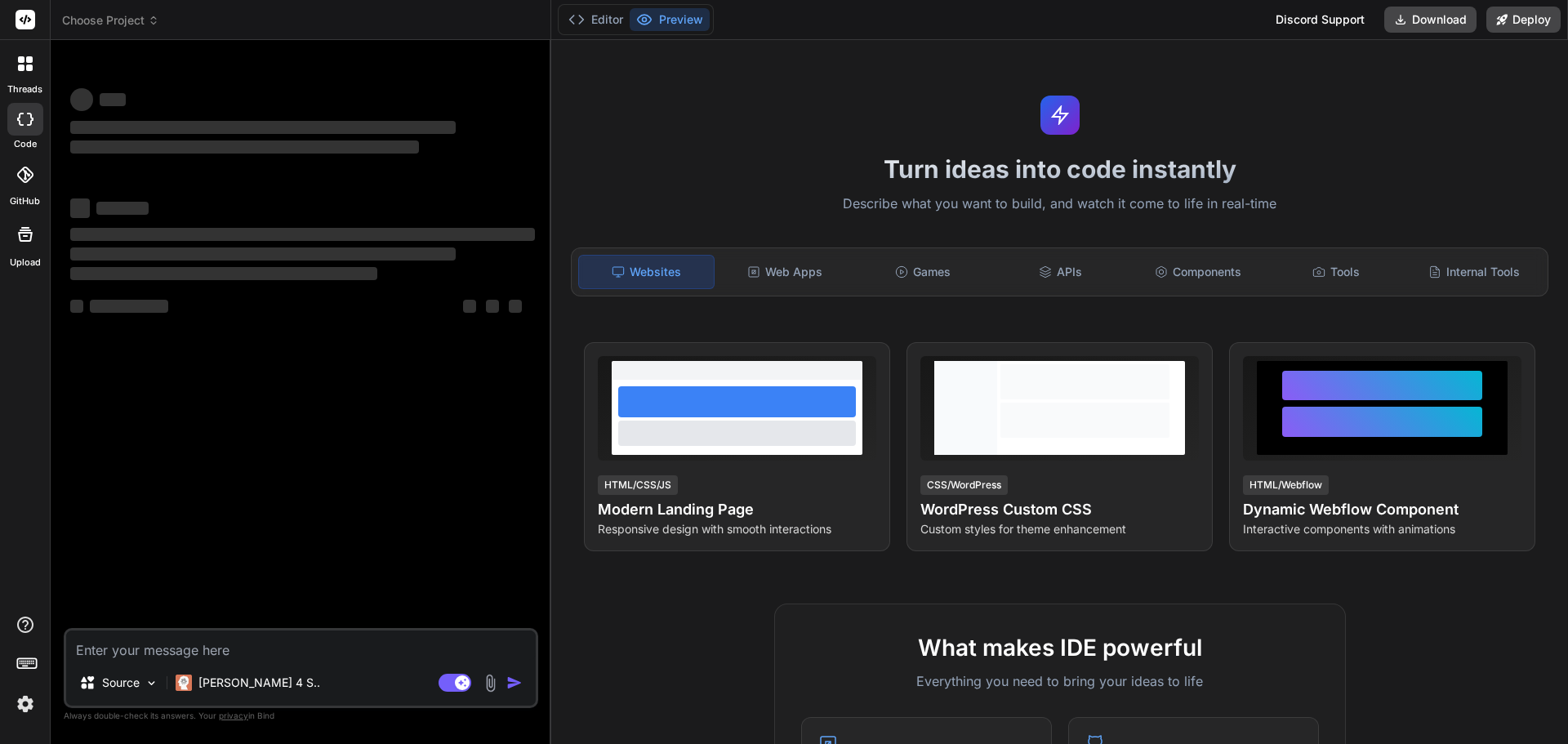
click at [19, 705] on img at bounding box center [25, 703] width 28 height 28
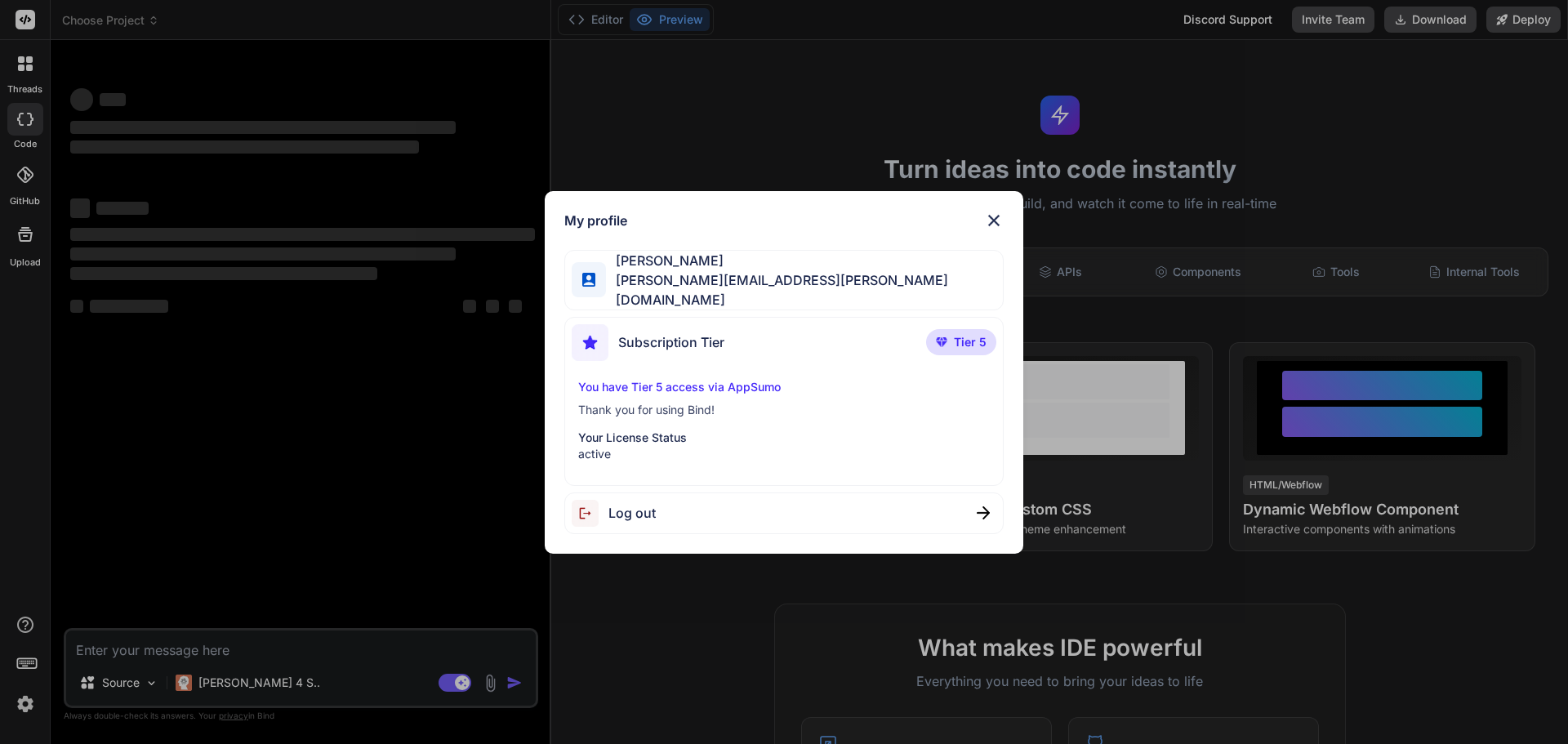
type textarea "x"
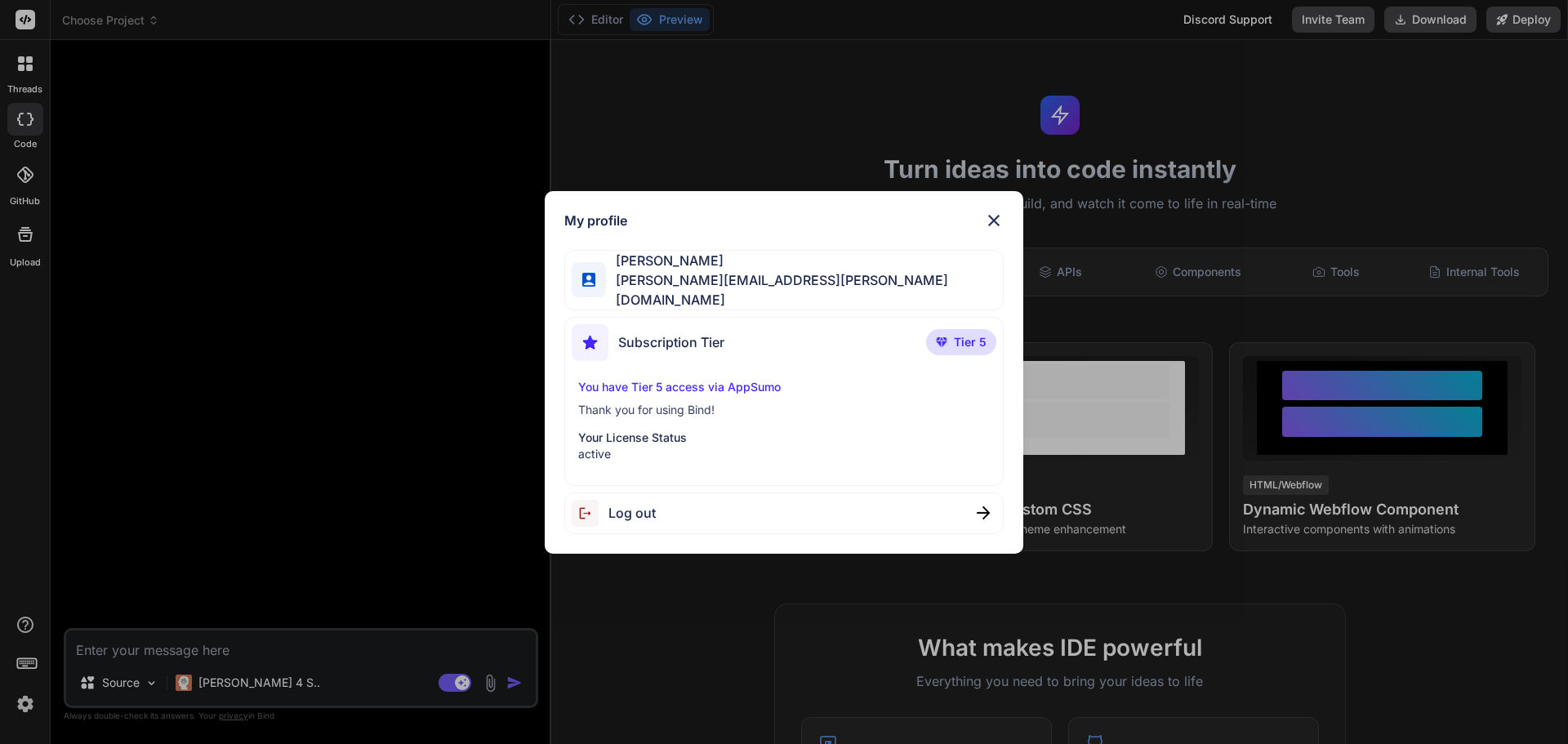
click at [1001, 225] on img at bounding box center [993, 220] width 19 height 19
